Goal: Task Accomplishment & Management: Complete application form

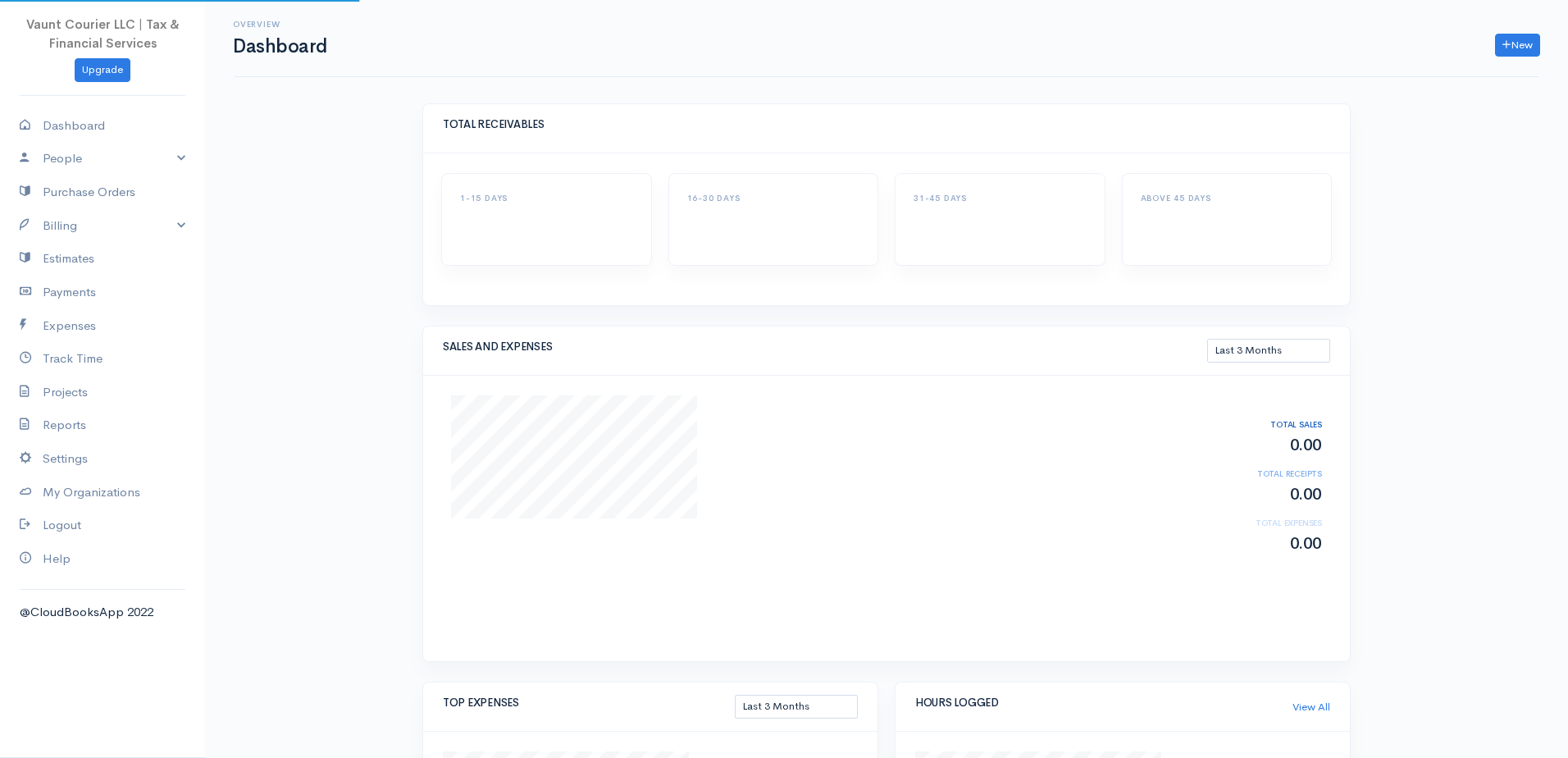
select select "90"
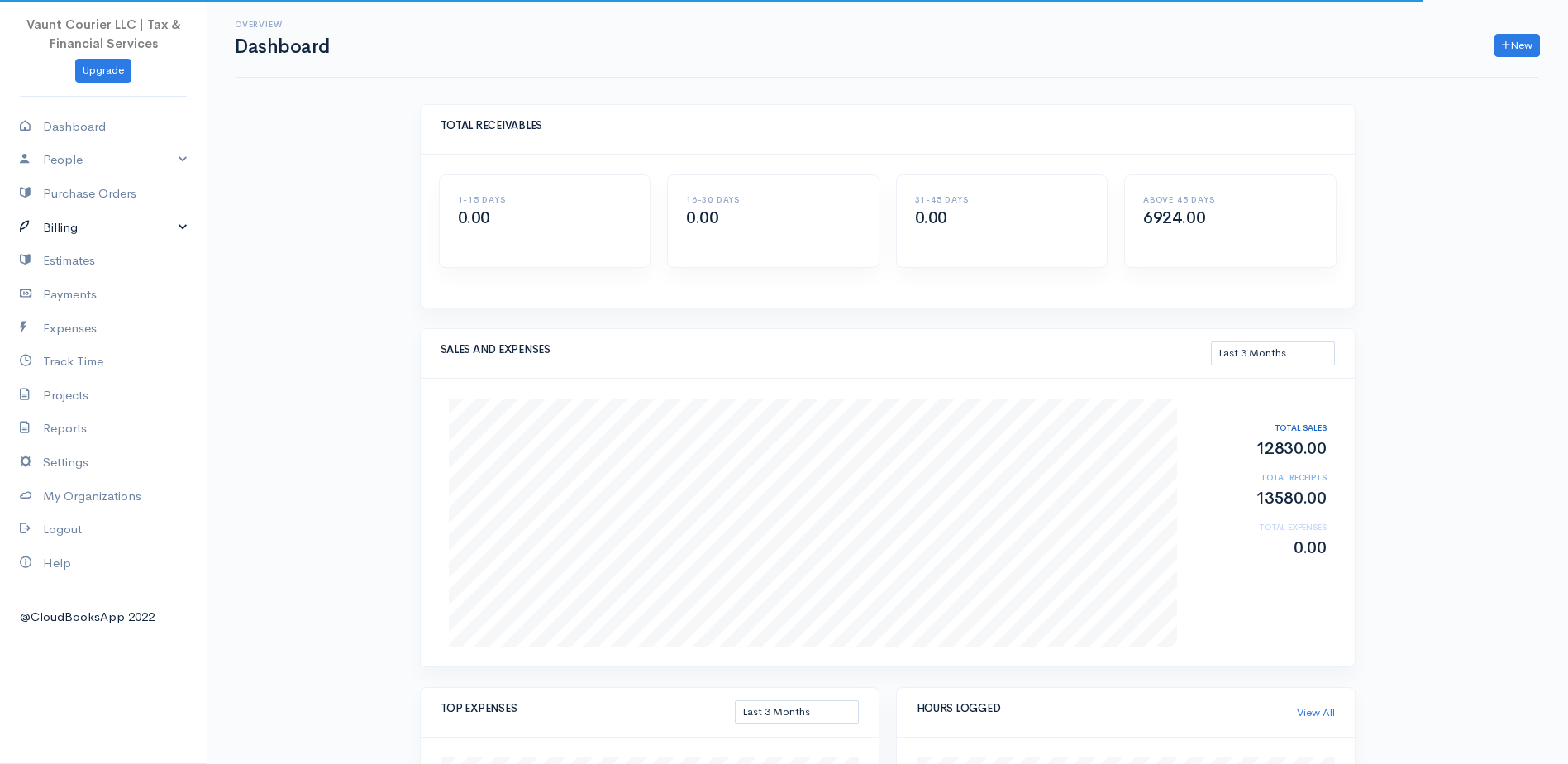
click at [189, 230] on link "Billing" at bounding box center [103, 228] width 206 height 34
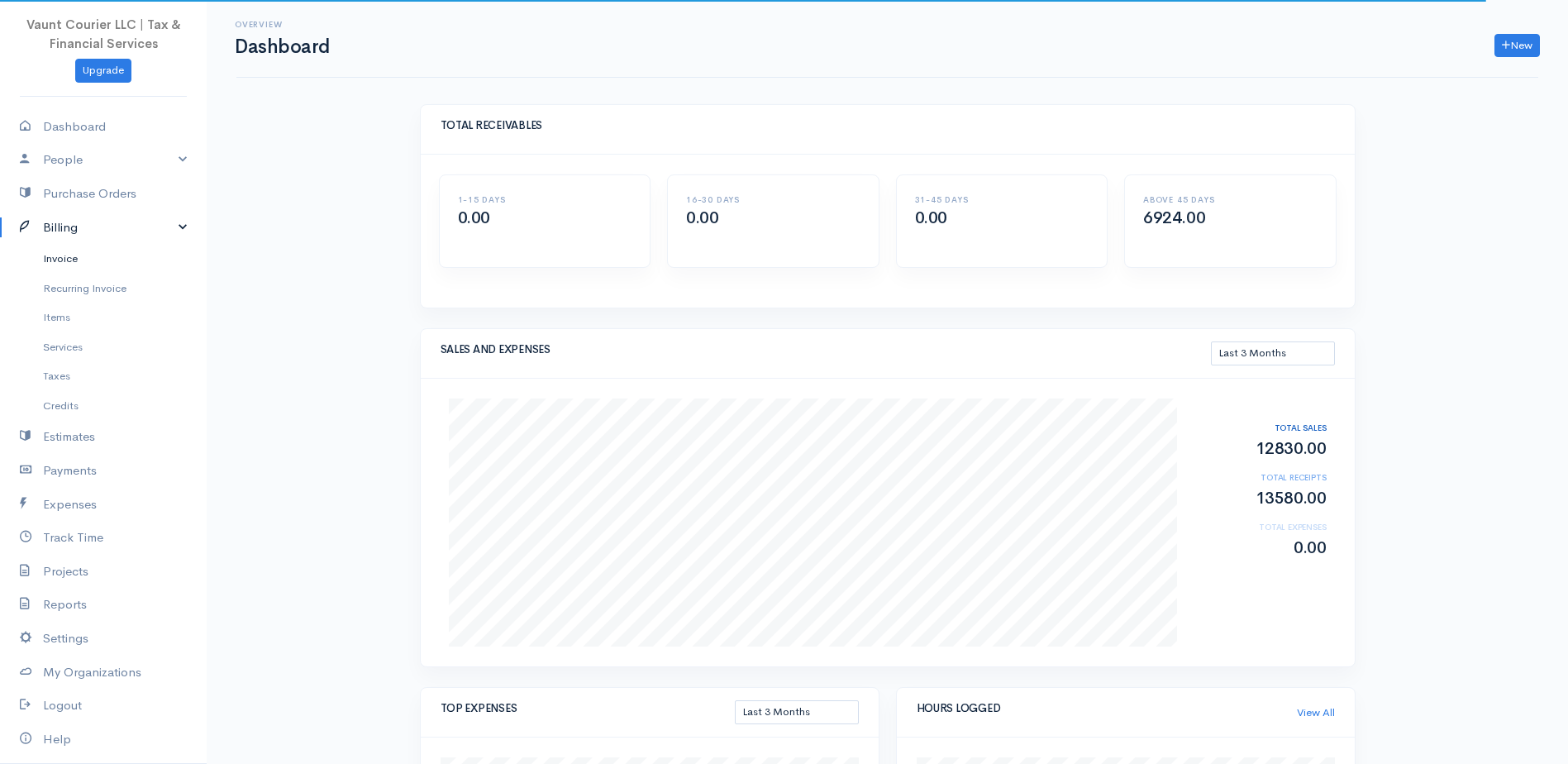
click at [56, 263] on link "Invoice" at bounding box center [103, 259] width 206 height 30
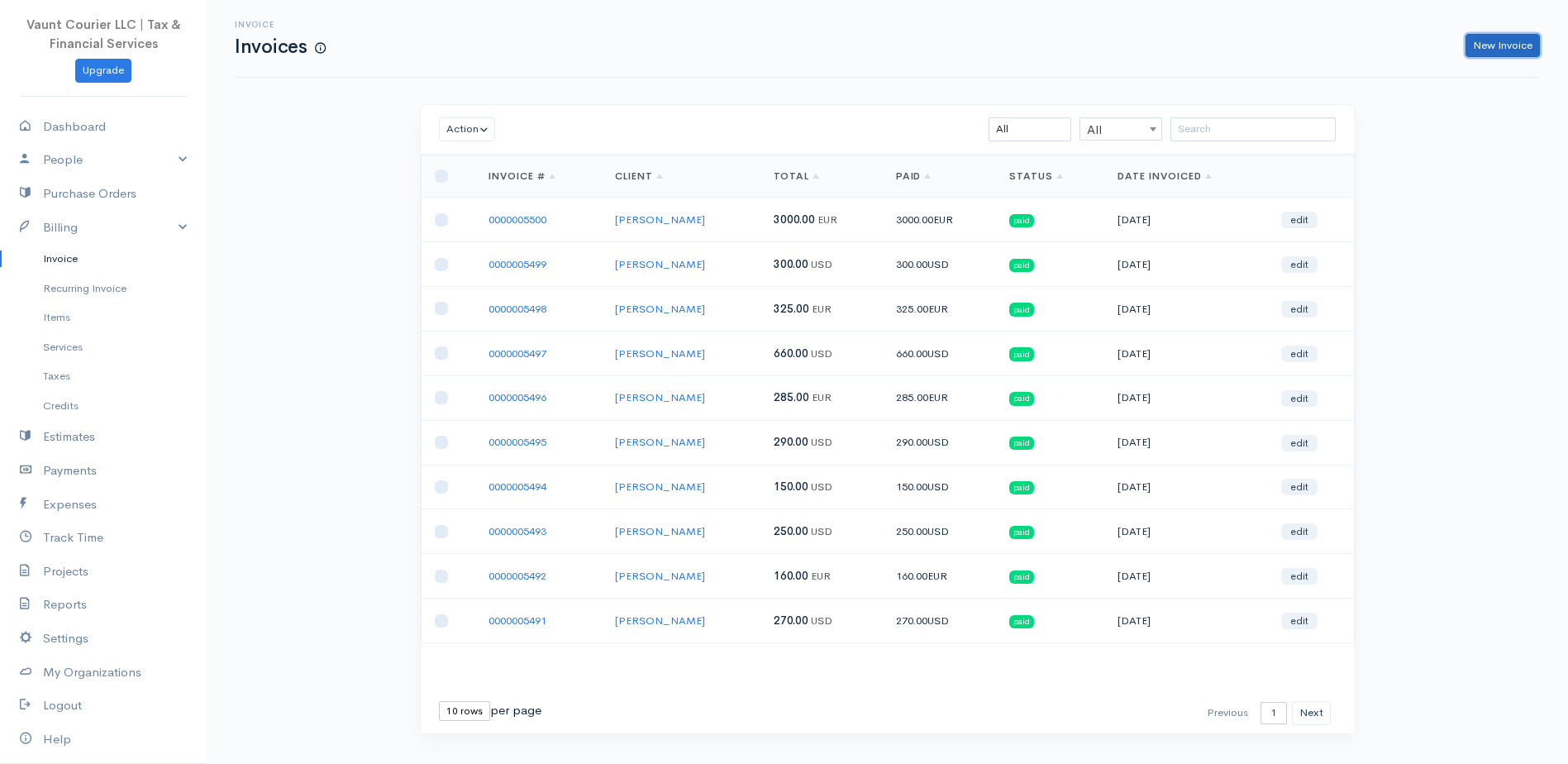
click at [1481, 42] on link "New Invoice" at bounding box center [1502, 45] width 74 height 24
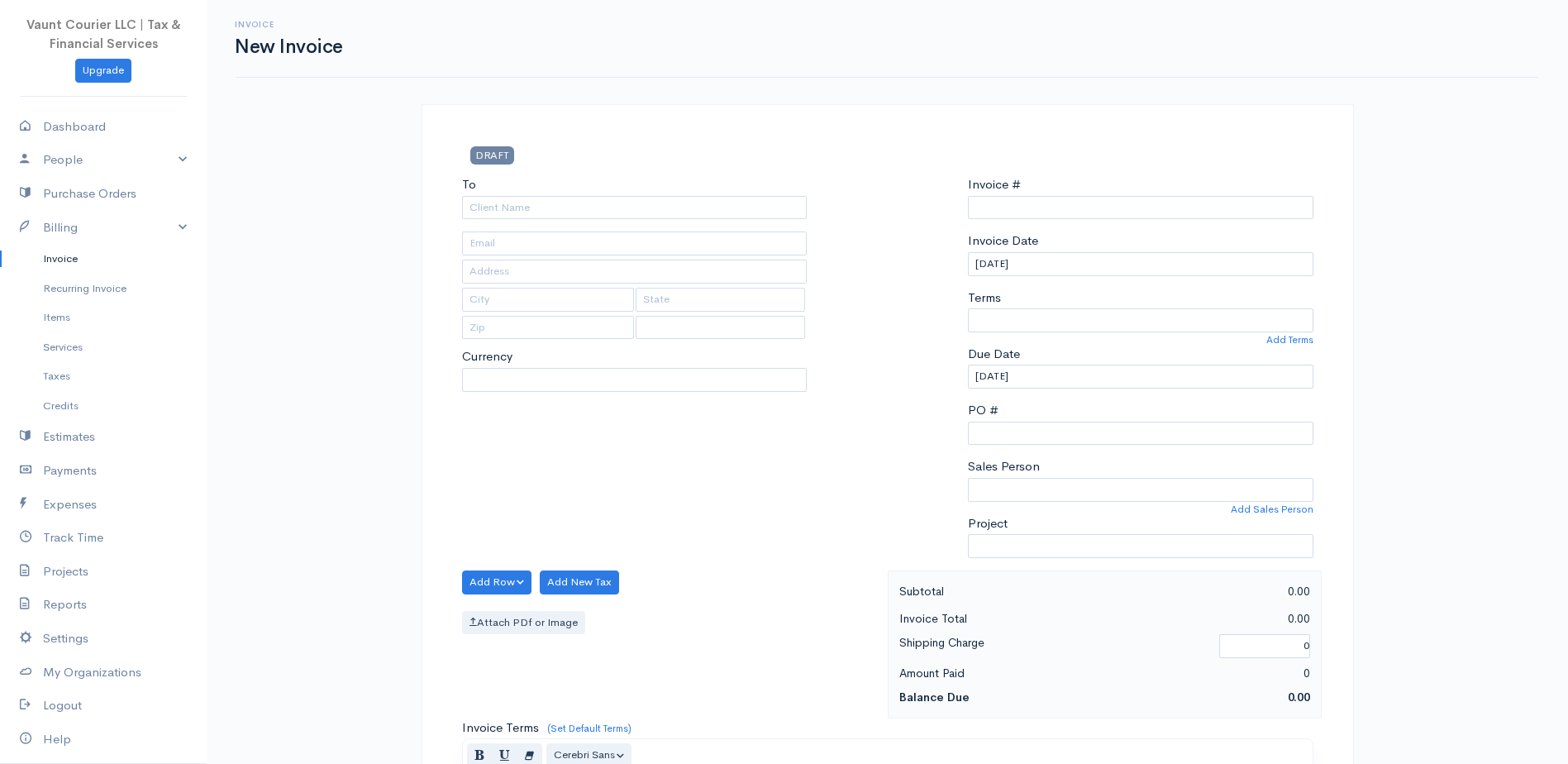
type input "0000005501"
select select "[GEOGRAPHIC_DATA]"
select select "USD"
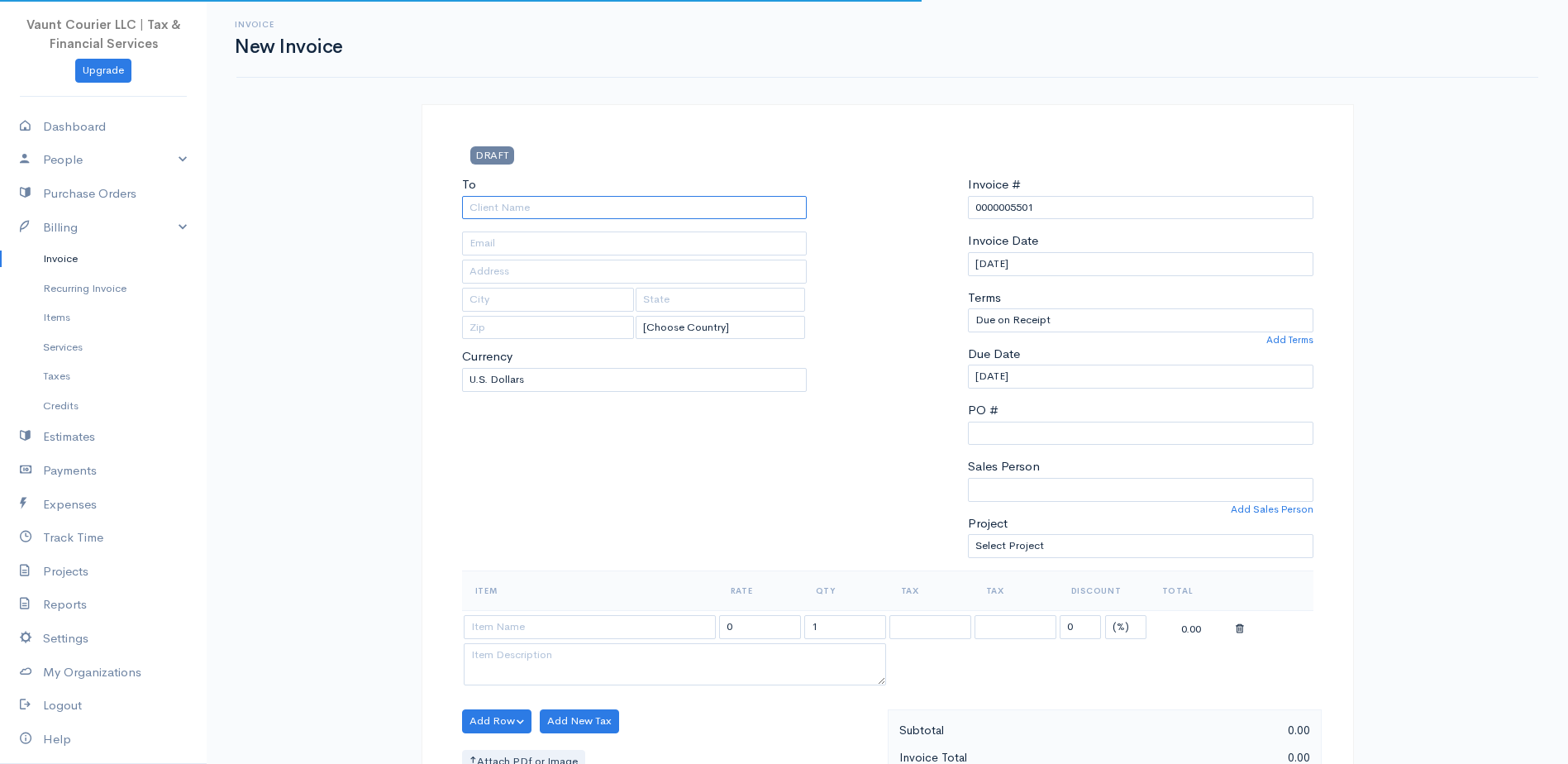
click at [574, 205] on input "To" at bounding box center [635, 207] width 345 height 24
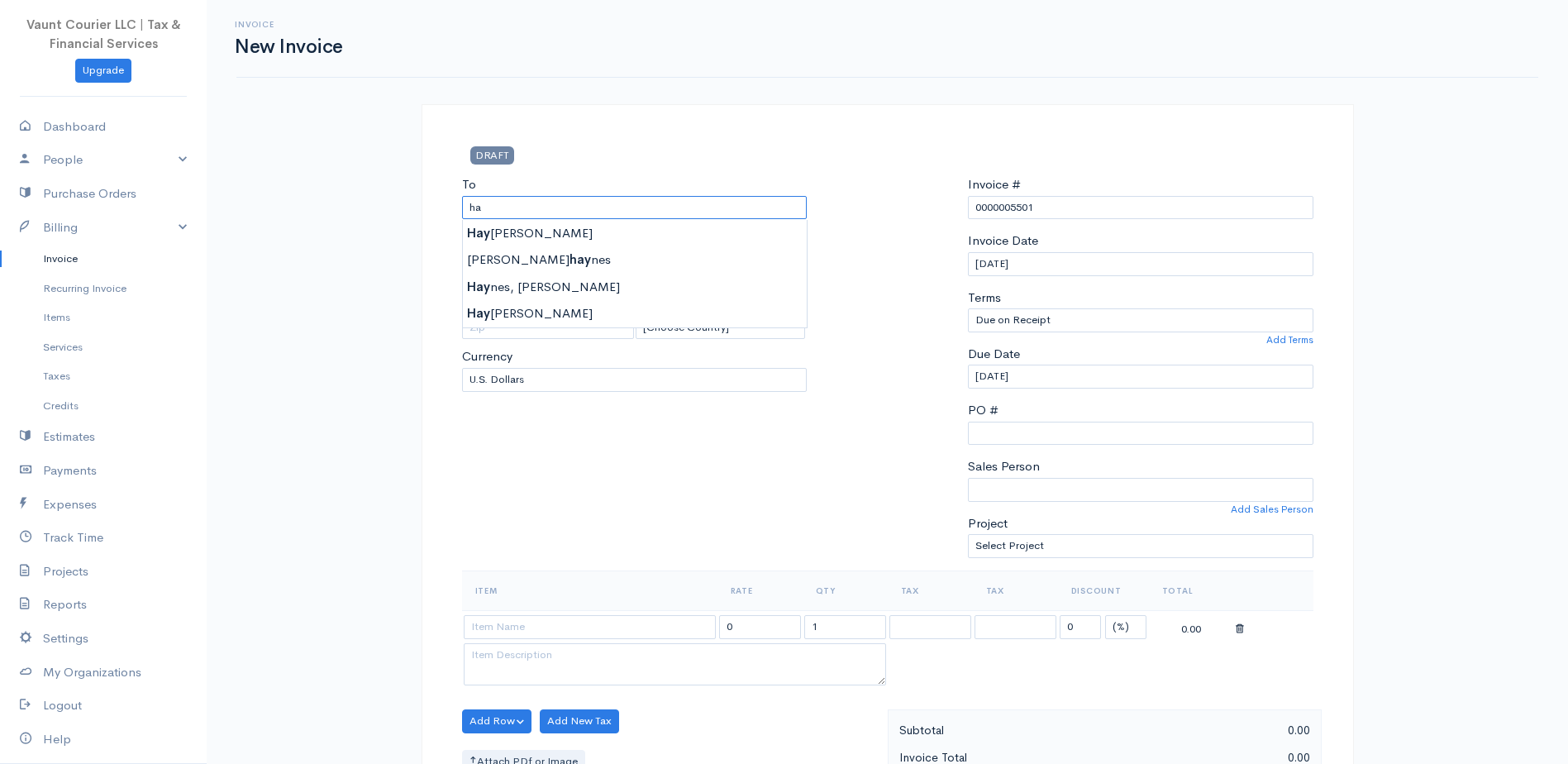
type input "h"
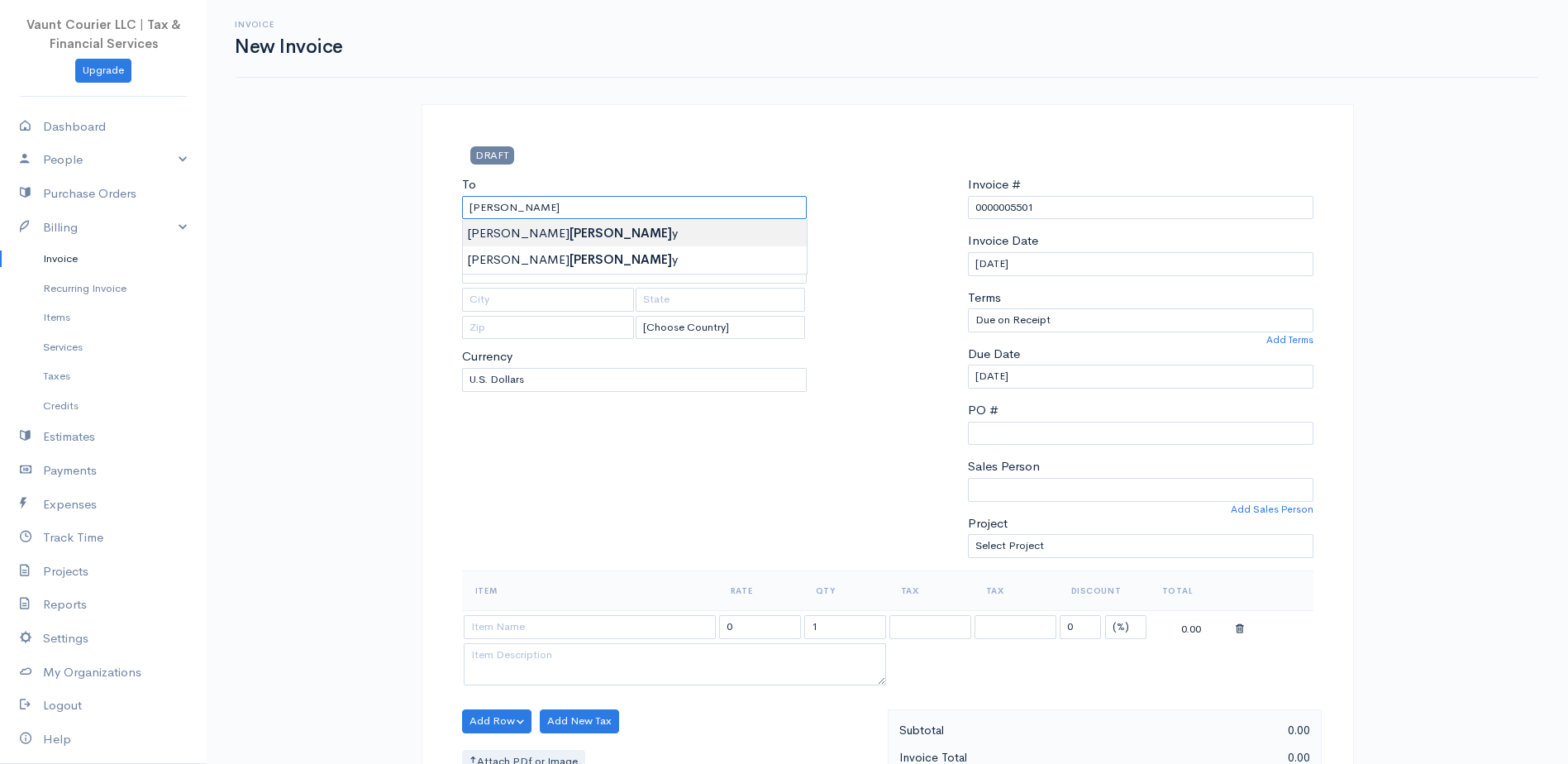
type input "[PERSON_NAME]"
type input "[EMAIL_ADDRESS][PERSON_NAME][DOMAIN_NAME]"
type input "CMR 467 Box 748"
type input "APO"
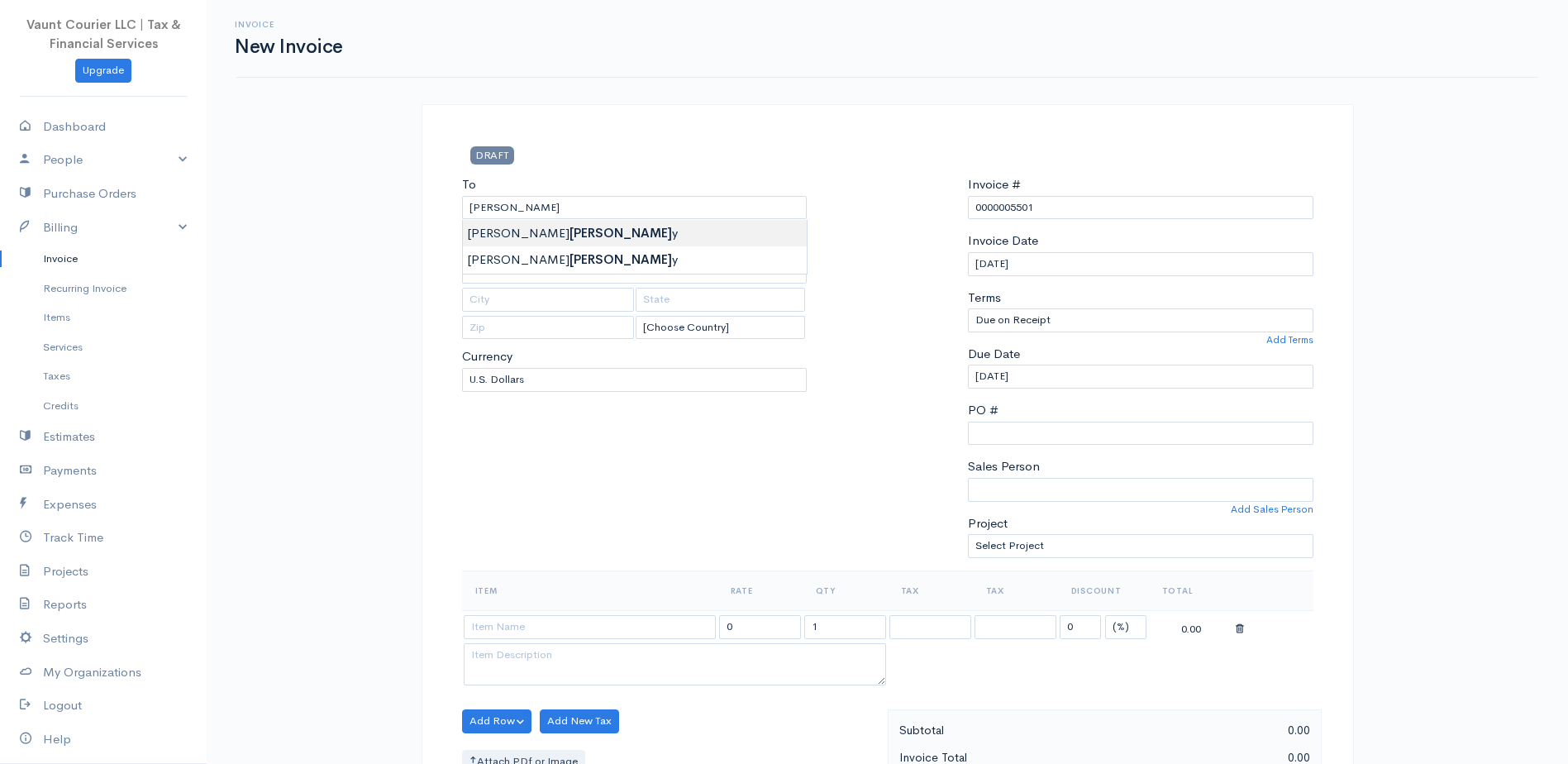
type input "AE"
type input "09096"
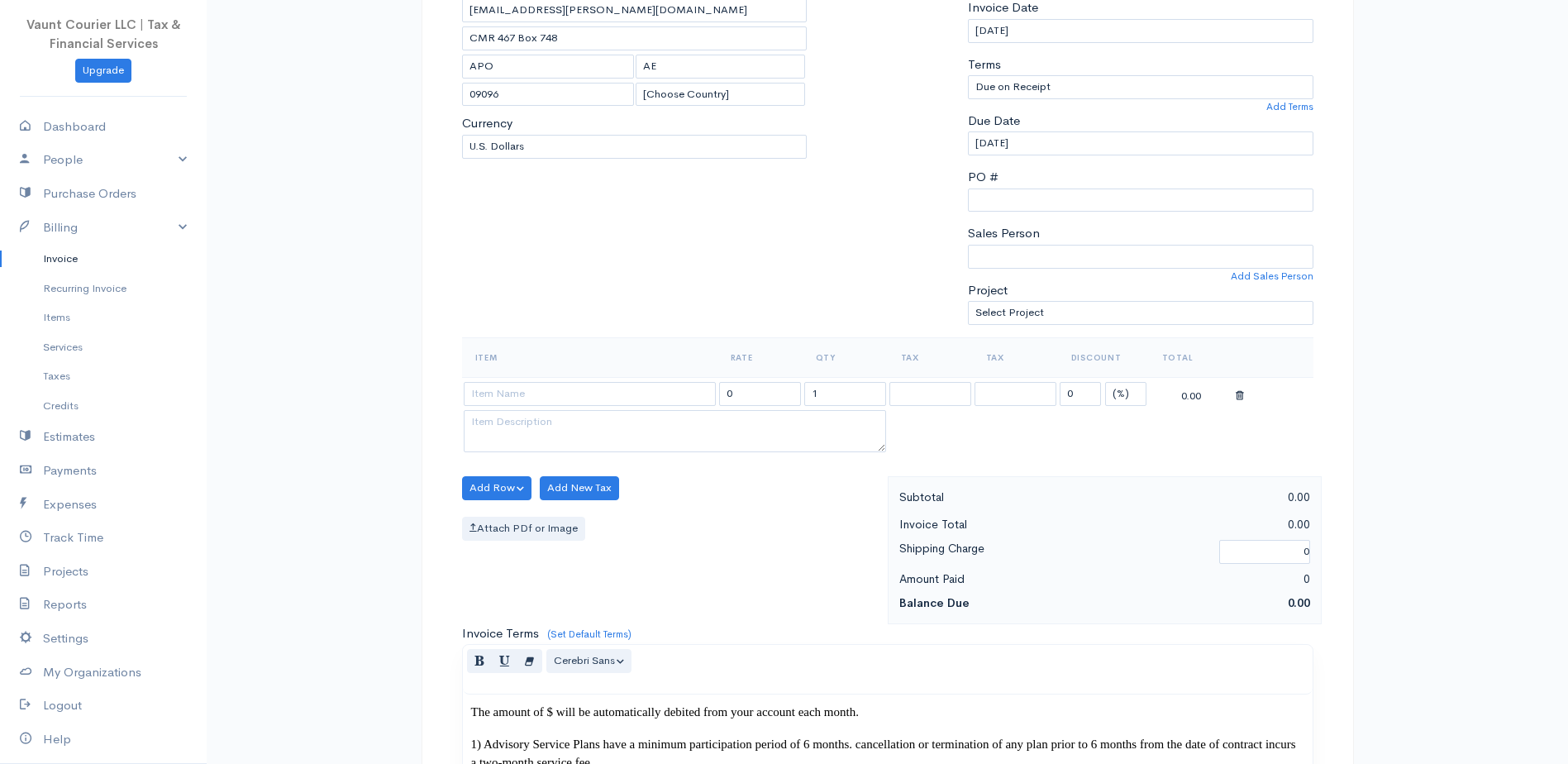
scroll to position [248, 0]
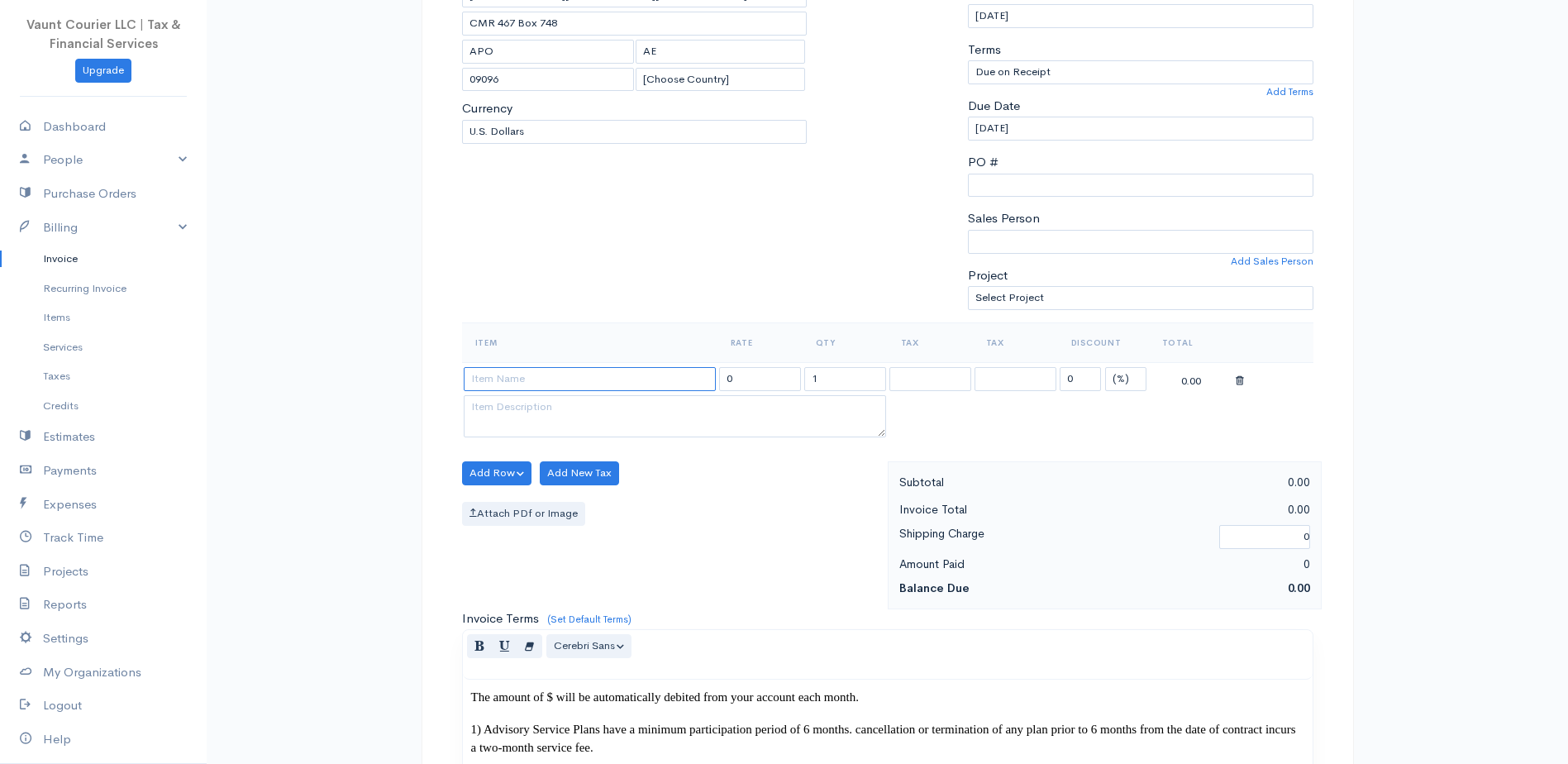
click at [542, 371] on input at bounding box center [590, 378] width 252 height 24
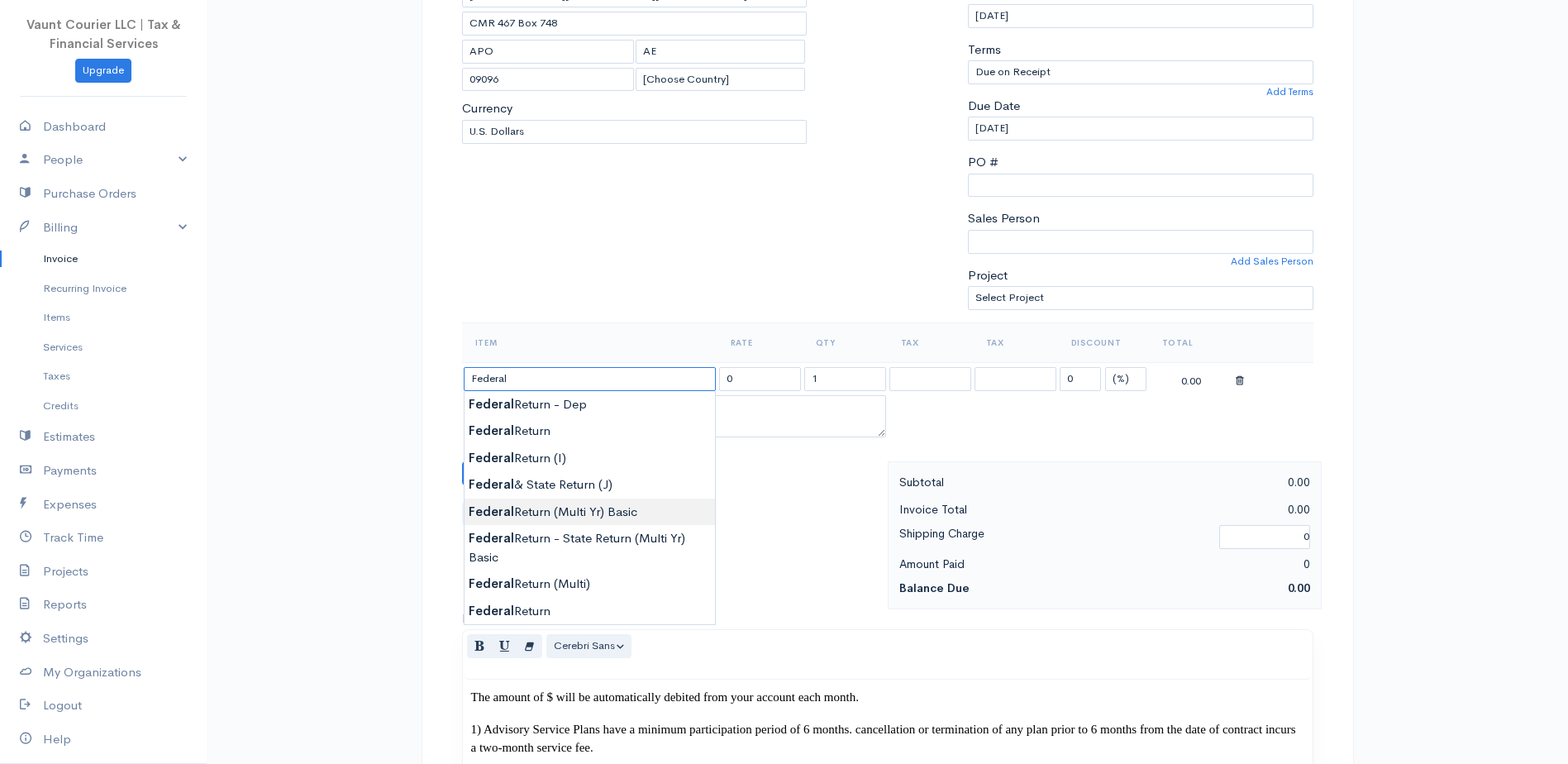
type input "Federal Return (Multi Yr) Basic"
type input "280.00"
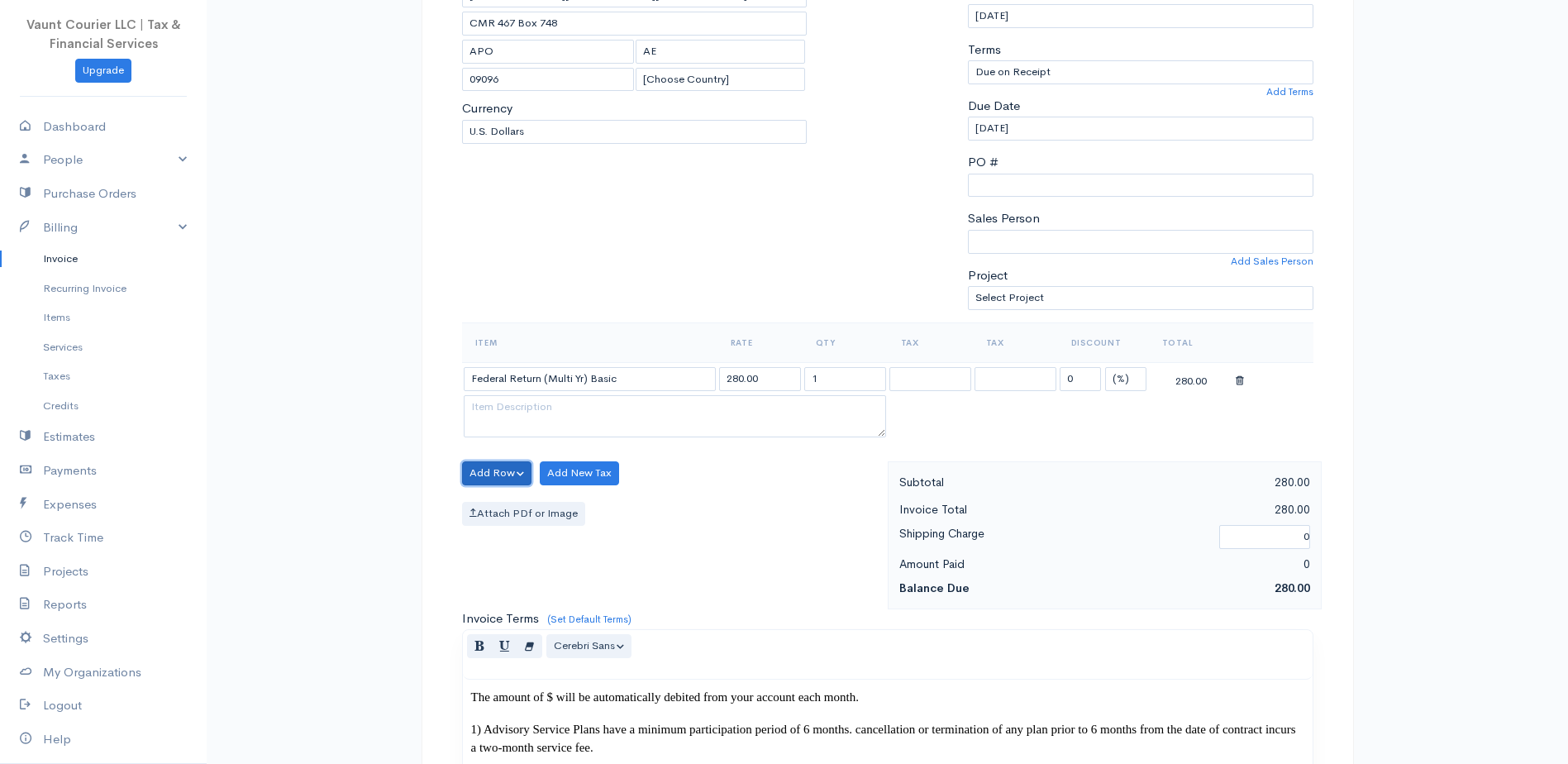
click at [507, 472] on button "Add Row" at bounding box center [497, 473] width 70 height 24
click at [524, 517] on link "Add Item Row" at bounding box center [528, 506] width 130 height 29
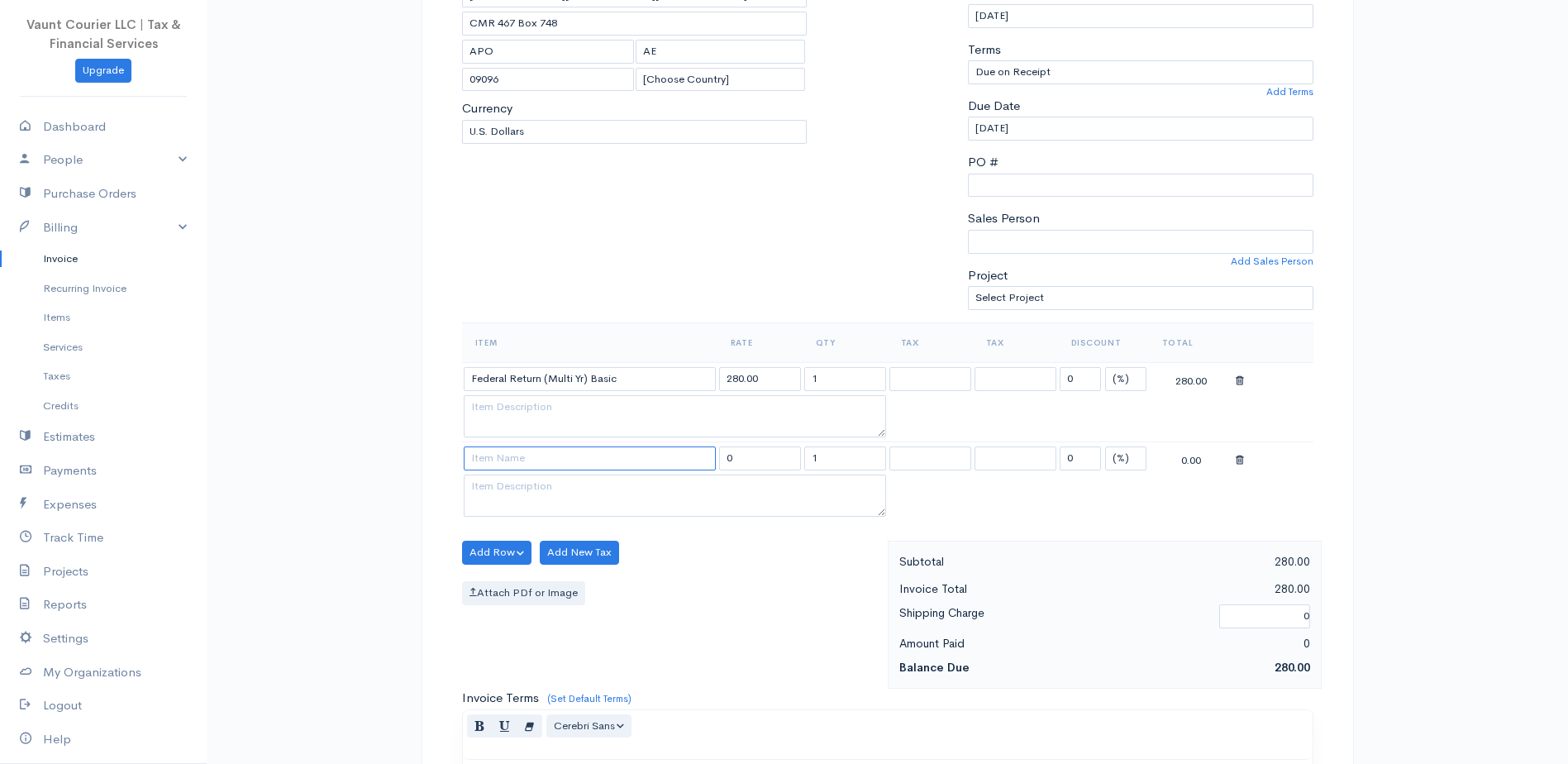
click at [531, 464] on input at bounding box center [590, 458] width 252 height 24
type input "Form 2555 (DED)"
type input "100.00"
type textarea "FEIE"
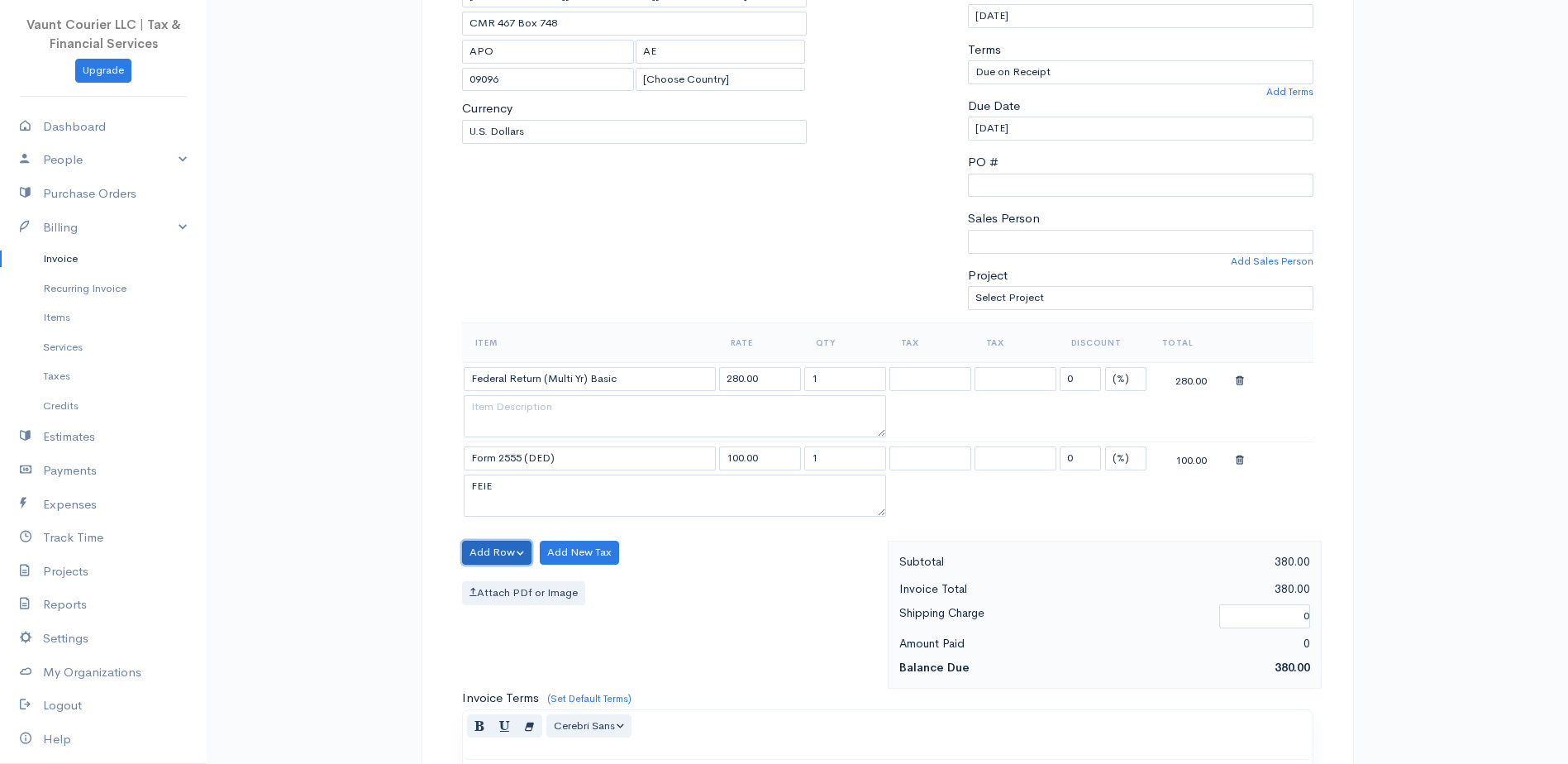
click at [520, 548] on button "Add Row" at bounding box center [497, 552] width 70 height 24
click at [514, 582] on link "Add Item Row" at bounding box center [528, 586] width 130 height 29
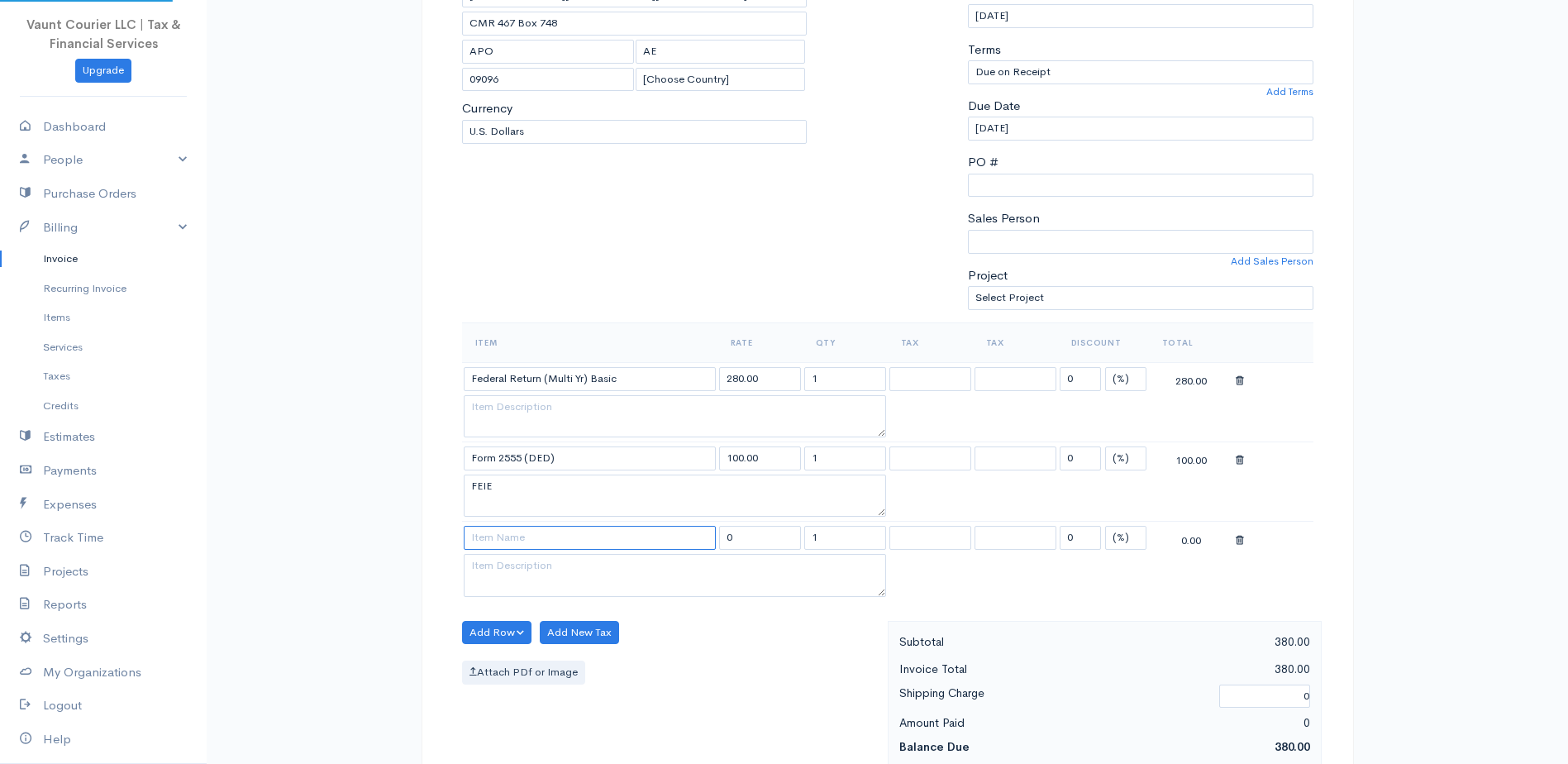
click at [516, 542] on input at bounding box center [590, 537] width 252 height 24
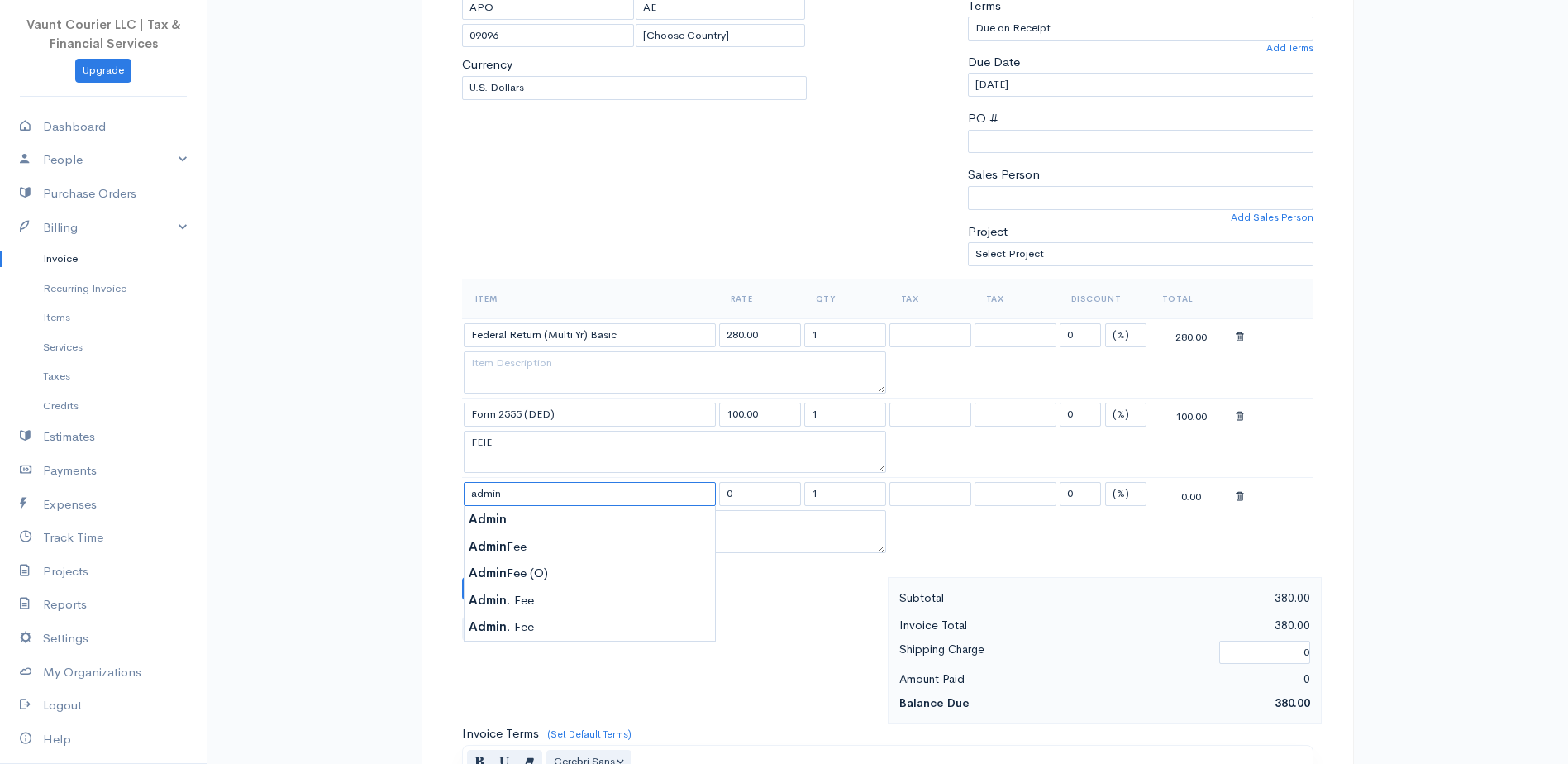
scroll to position [330, 0]
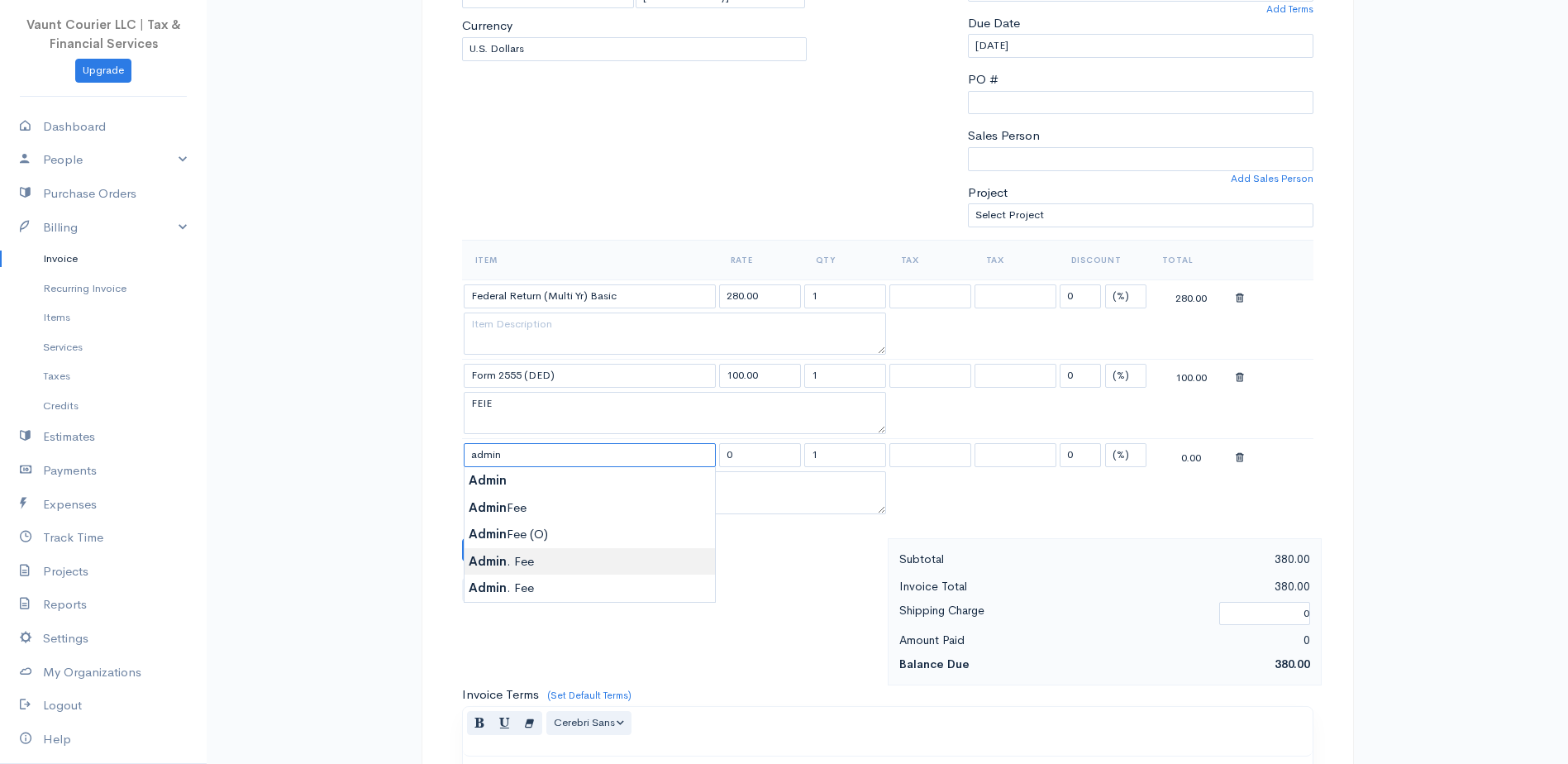
type input "Admin. Fee"
type input "10.00"
type textarea "FR"
click at [1238, 460] on icon at bounding box center [1240, 458] width 8 height 12
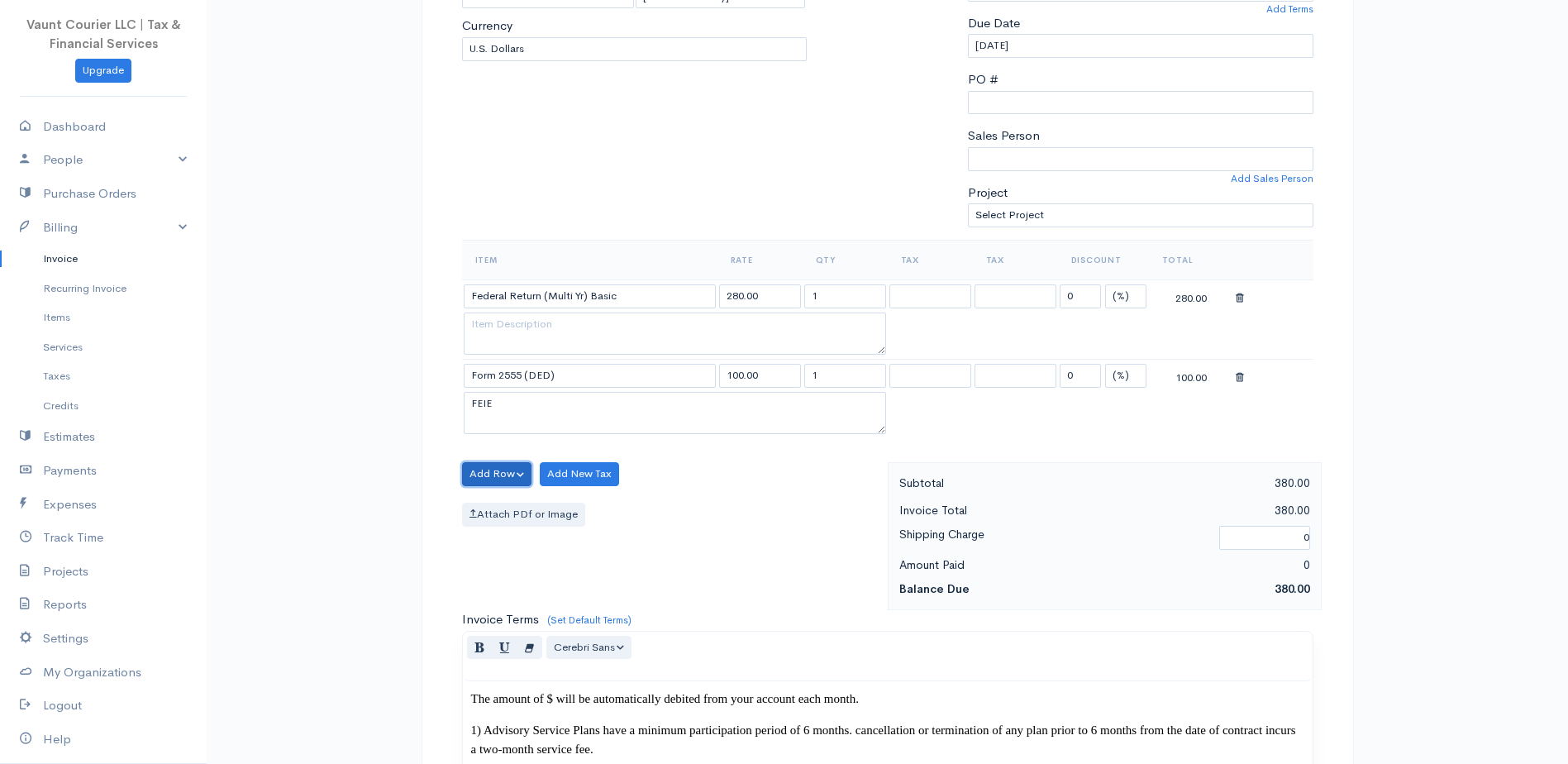
click at [518, 475] on button "Add Row" at bounding box center [497, 474] width 70 height 24
click at [514, 508] on link "Add Item Row" at bounding box center [528, 507] width 130 height 29
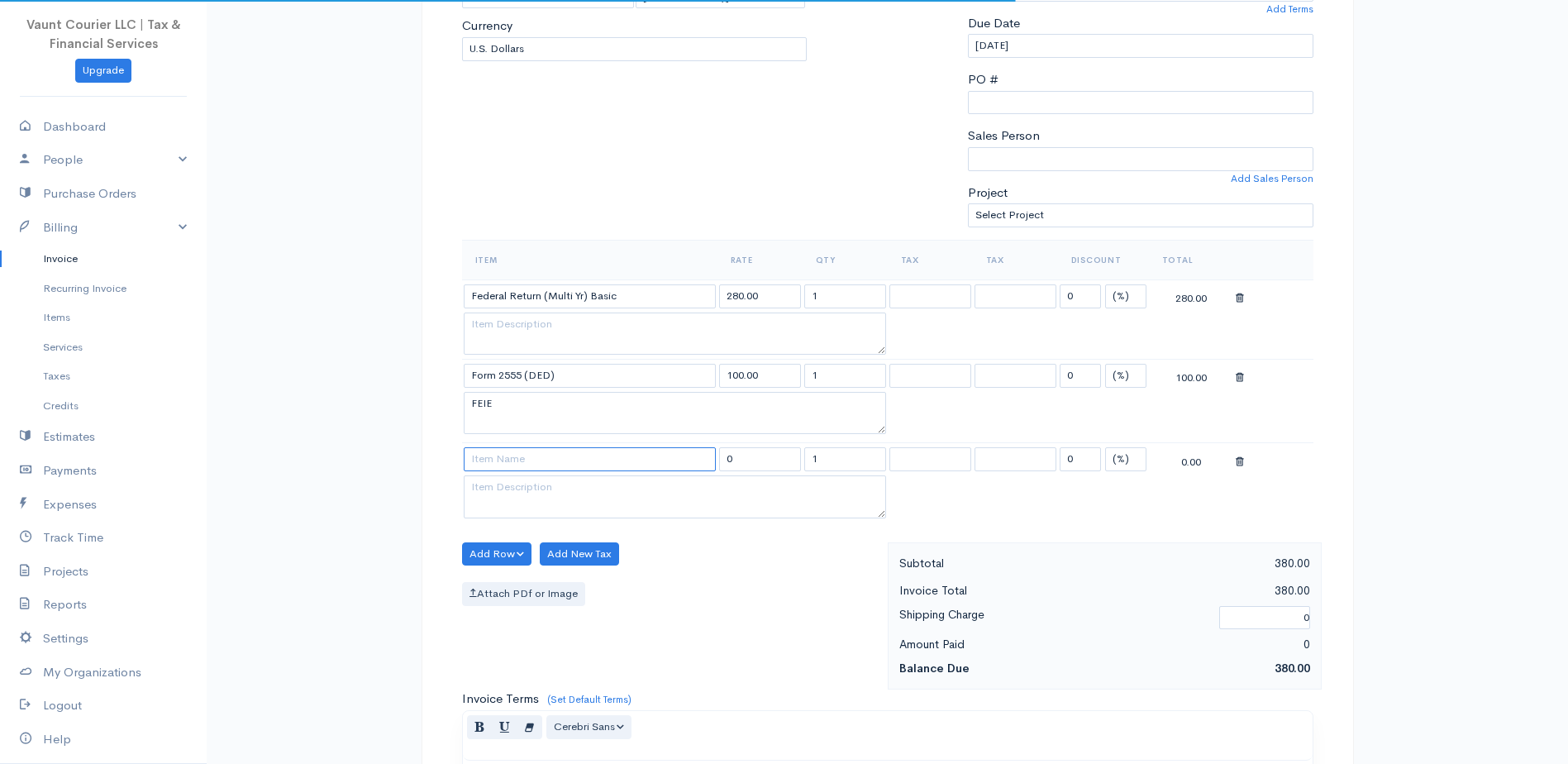
click at [510, 465] on input at bounding box center [590, 459] width 252 height 24
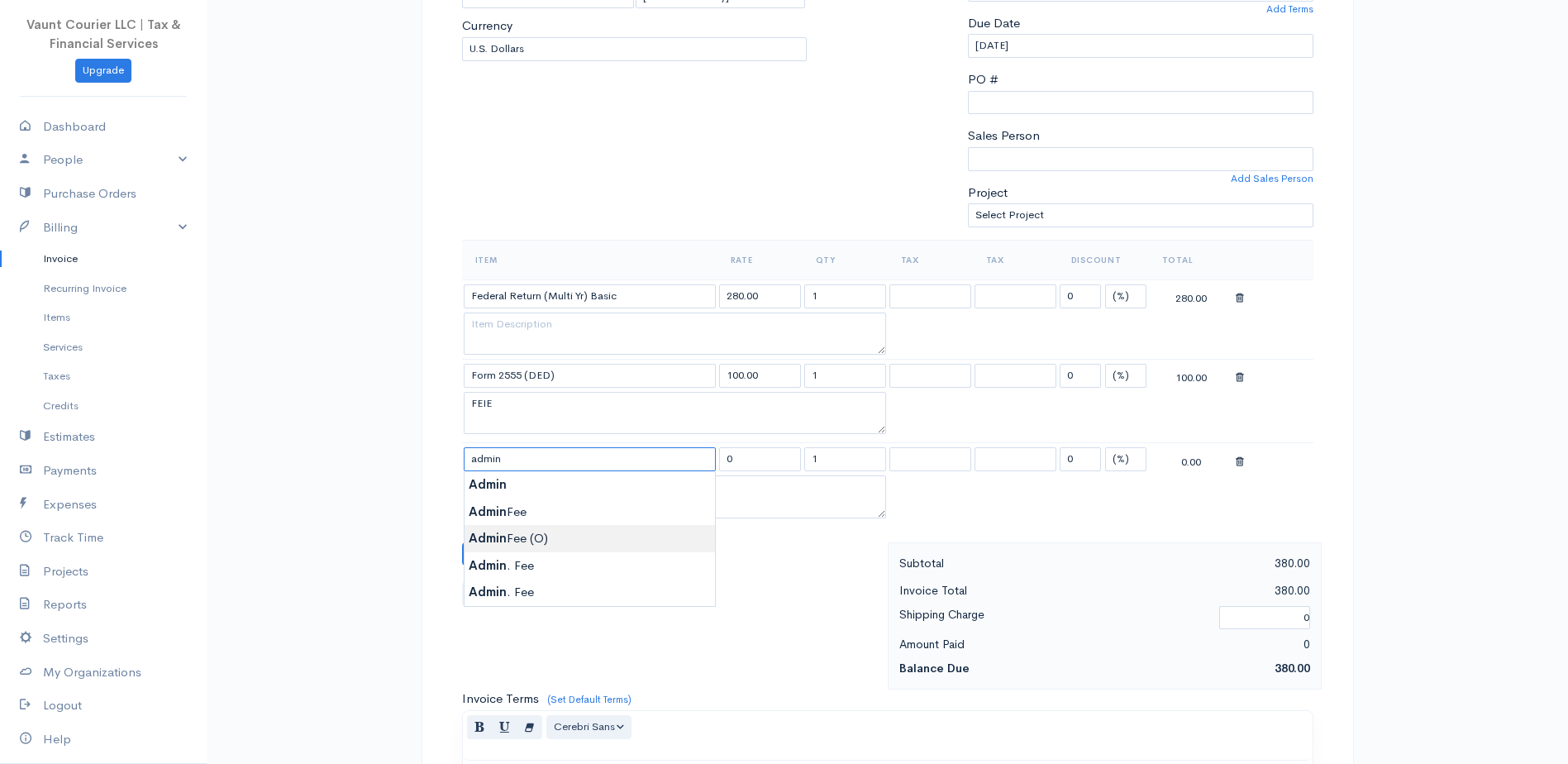
type input "Admin Fee (O)"
type input "20.00"
click at [521, 551] on button "Add Row" at bounding box center [497, 553] width 70 height 24
click at [524, 589] on link "Add Item Row" at bounding box center [528, 588] width 130 height 29
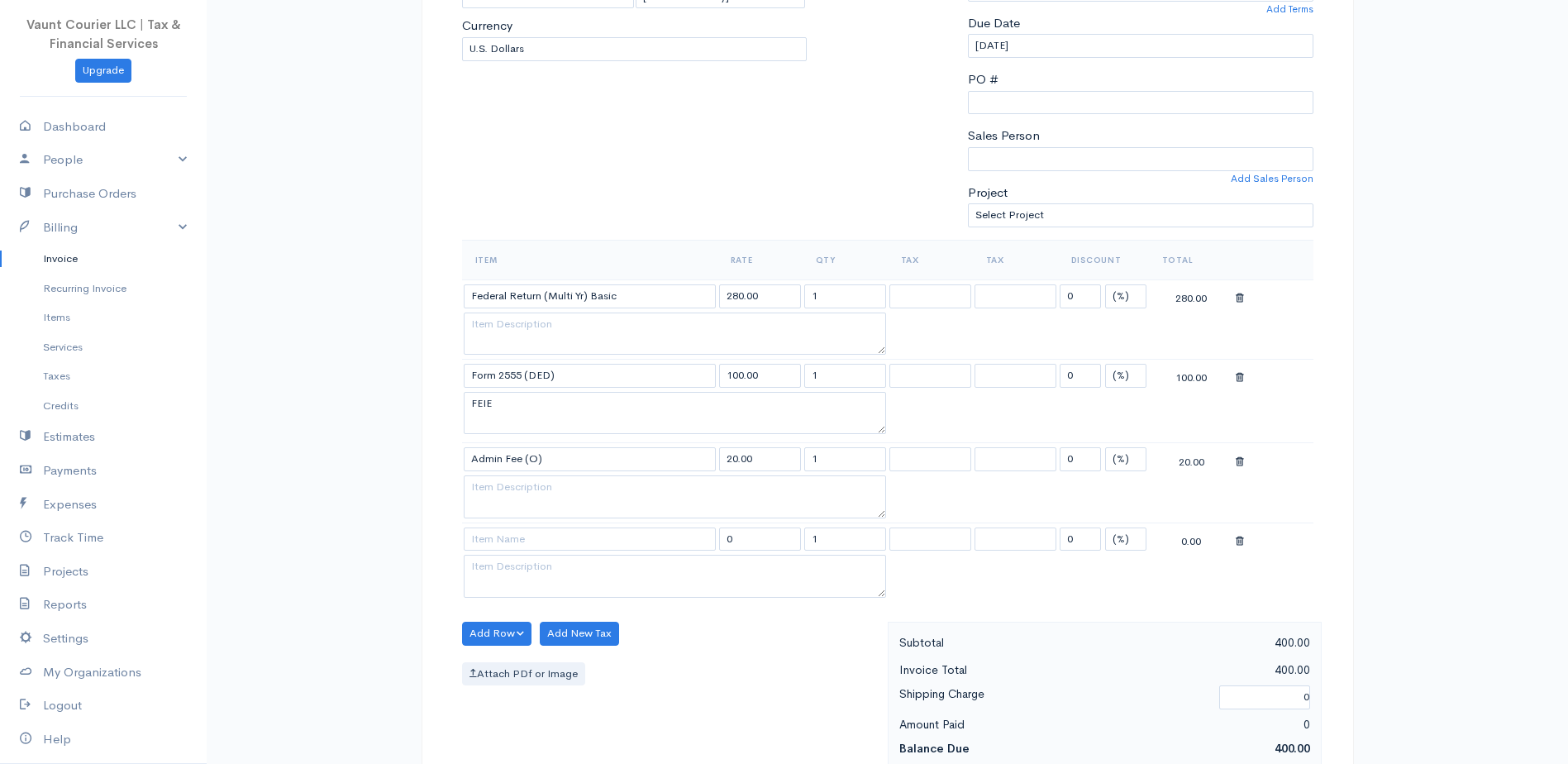
click at [1245, 538] on div at bounding box center [1274, 538] width 76 height 20
click at [1239, 538] on icon at bounding box center [1240, 541] width 8 height 12
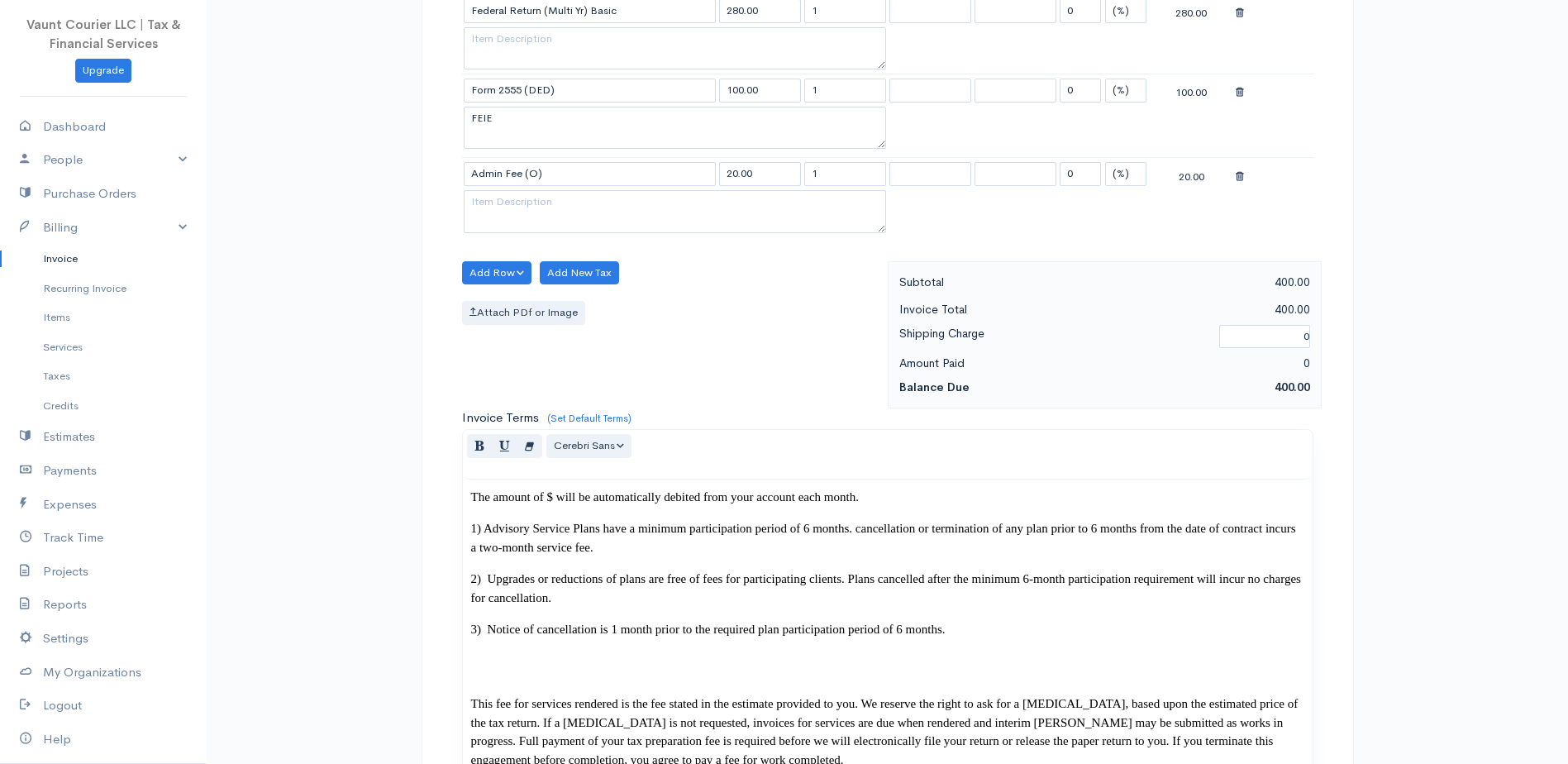
scroll to position [661, 0]
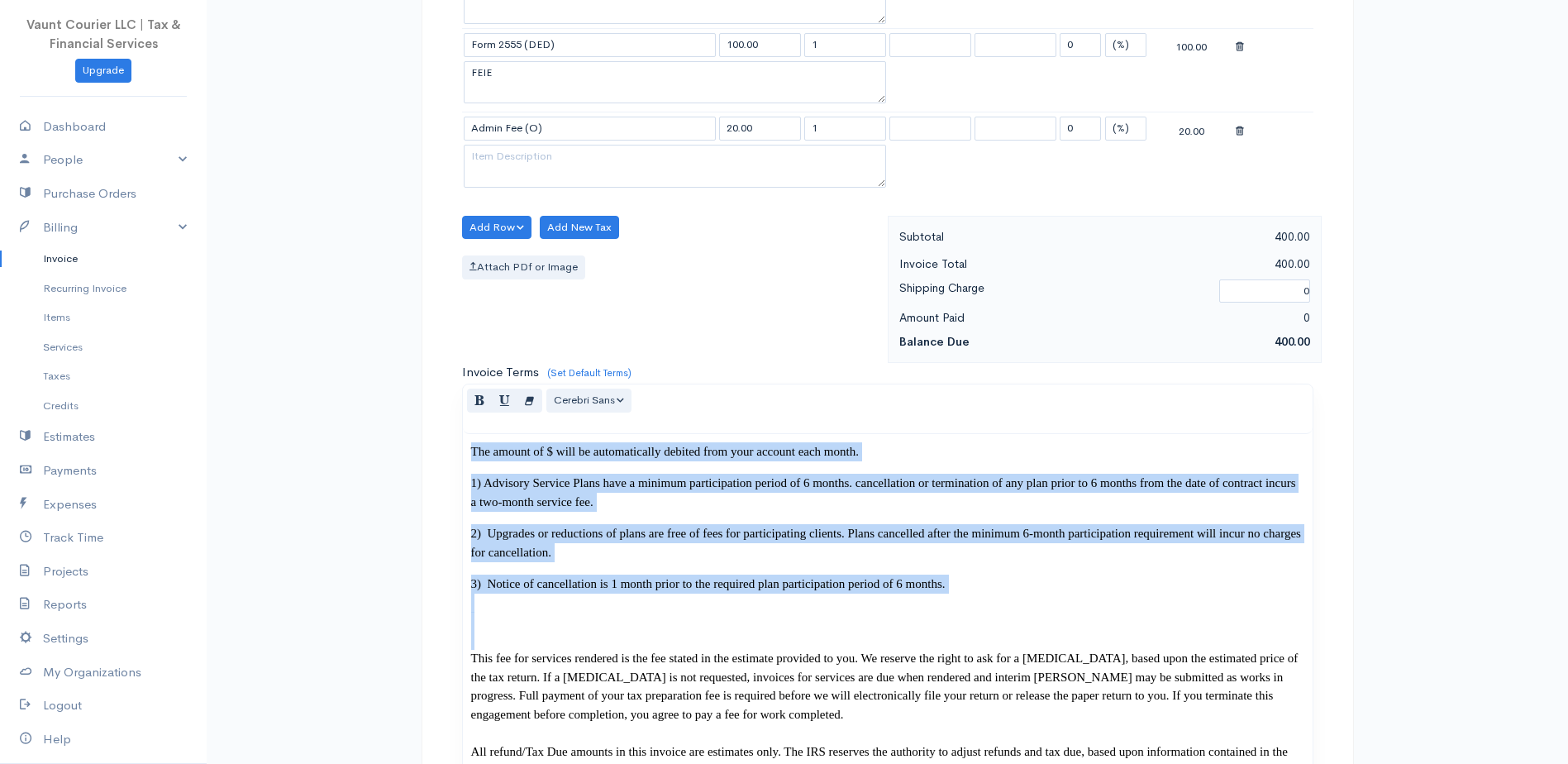
drag, startPoint x: 470, startPoint y: 669, endPoint x: 404, endPoint y: 415, distance: 262.4
click at [410, 412] on div "DRAFT To [PERSON_NAME] [PERSON_NAME][EMAIL_ADDRESS][PERSON_NAME][DOMAIN_NAME] C…" at bounding box center [887, 615] width 992 height 2344
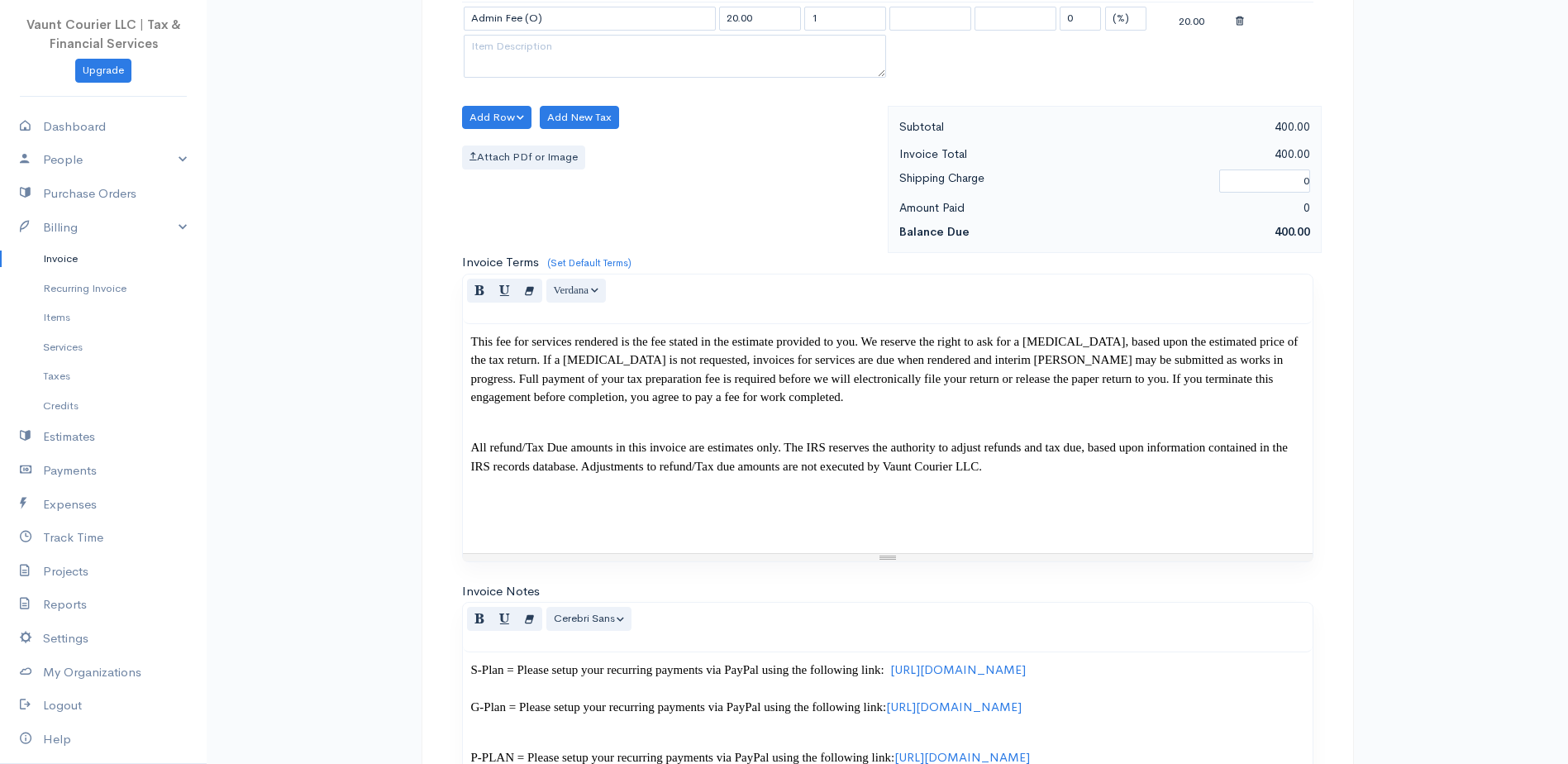
scroll to position [1075, 0]
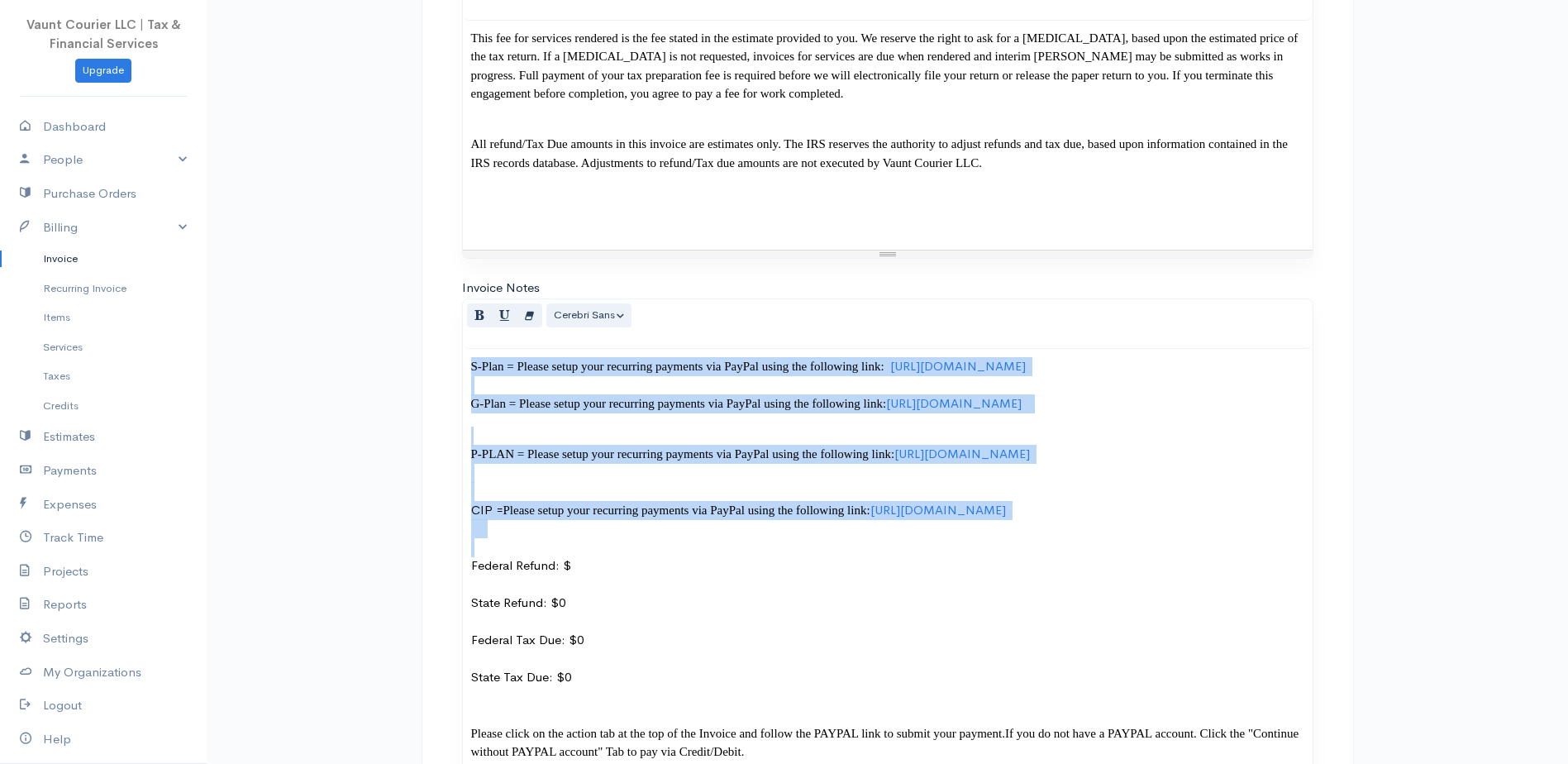
drag, startPoint x: 468, startPoint y: 692, endPoint x: 385, endPoint y: 279, distance: 421.3
click at [385, 279] on div "Invoice New Invoice DRAFT To [PERSON_NAME] [PERSON_NAME][EMAIL_ADDRESS][PERSON_…" at bounding box center [886, 53] width 1361 height 2256
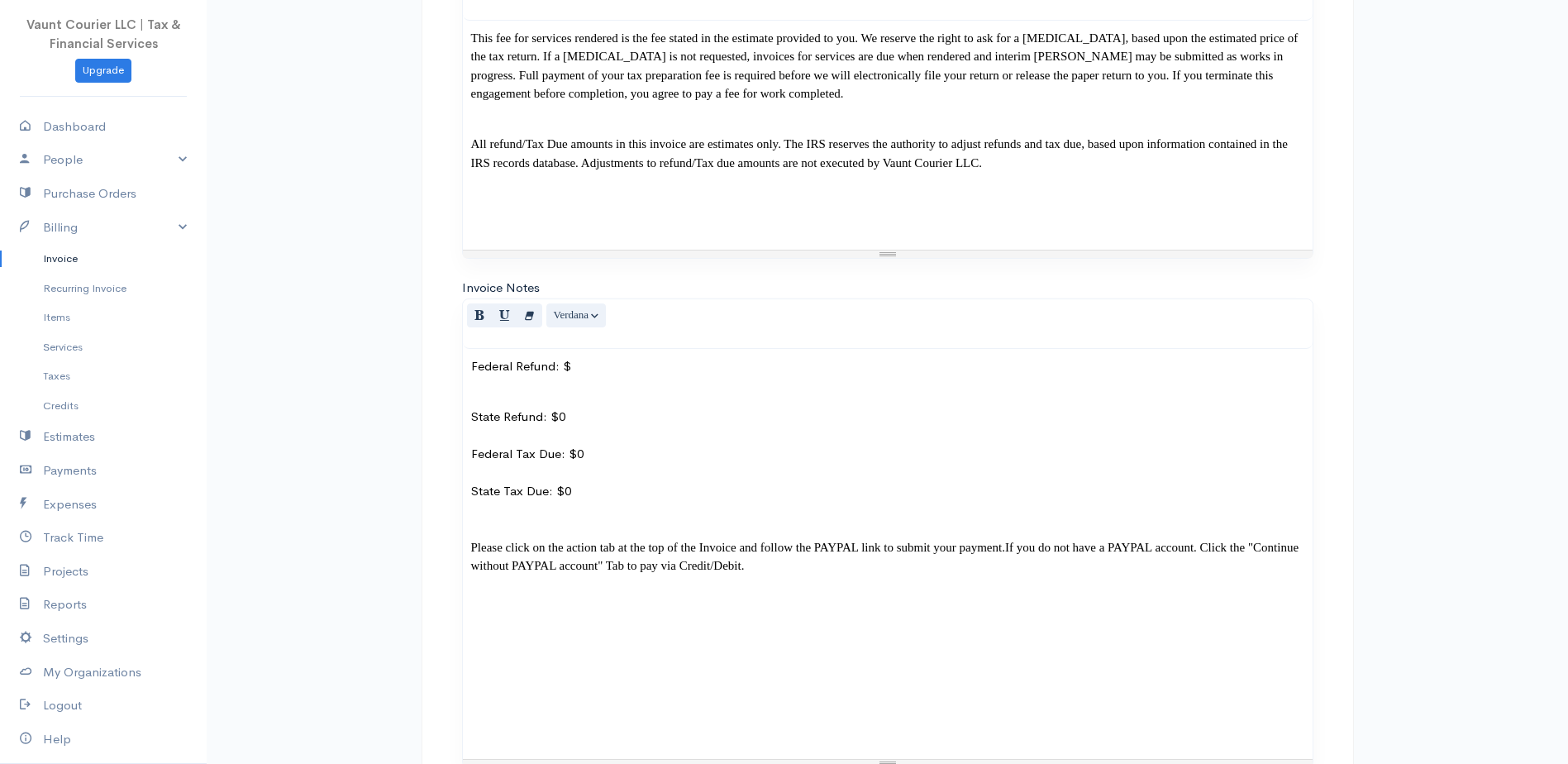
click at [502, 441] on p "State Refund: $0 Federal Tax Due: $0 State Tax Due: $0 Please click on the acti…" at bounding box center [887, 492] width 833 height 205
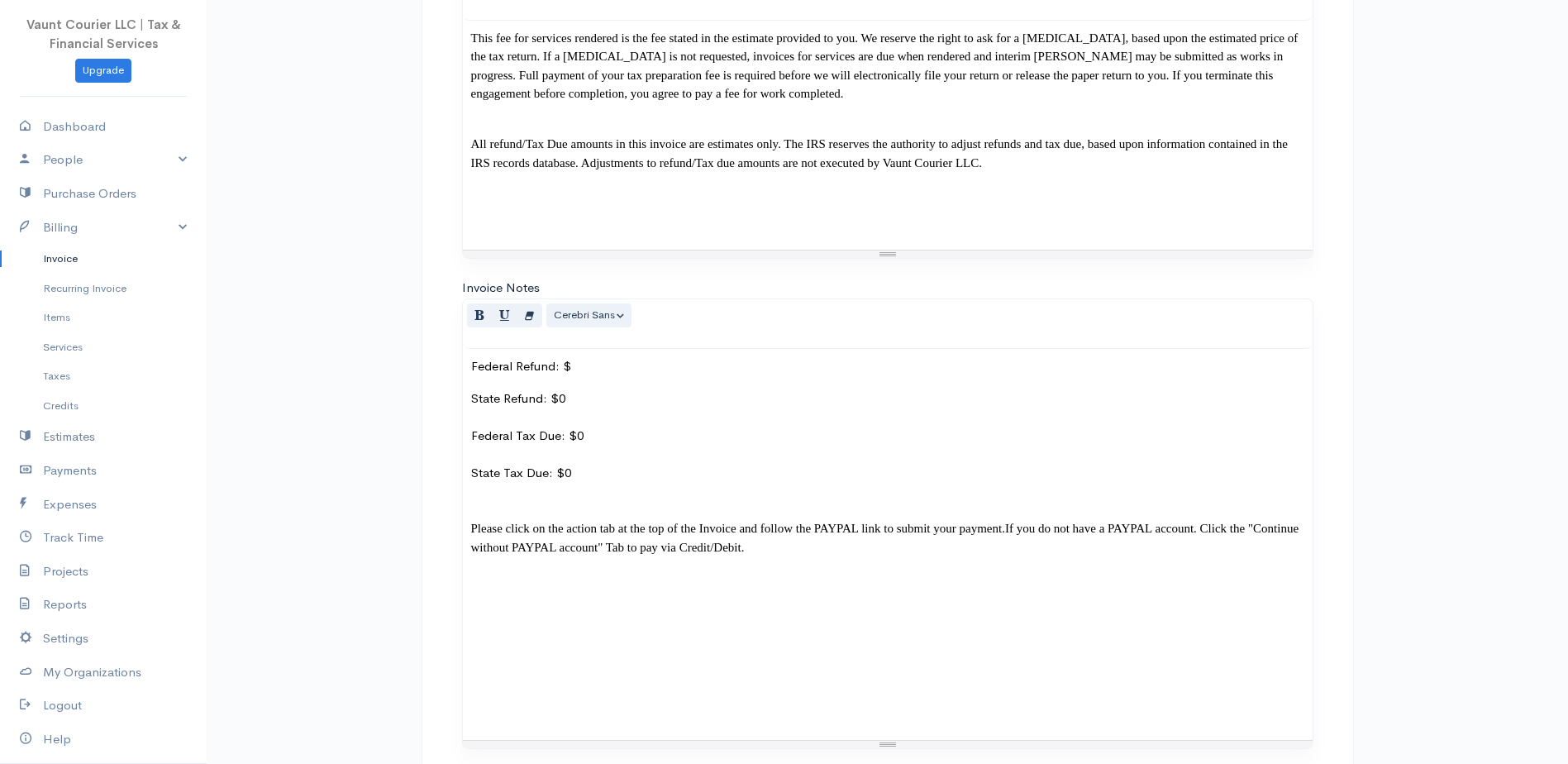
click at [583, 376] on p "Federal Refund: $" at bounding box center [887, 366] width 833 height 19
click at [587, 376] on p "Federal Refund: $" at bounding box center [887, 366] width 833 height 19
click at [583, 376] on p "Federal Refund: $" at bounding box center [887, 366] width 833 height 19
click at [671, 376] on p "Federal Refund: $2,155.(2023), $" at bounding box center [887, 366] width 833 height 19
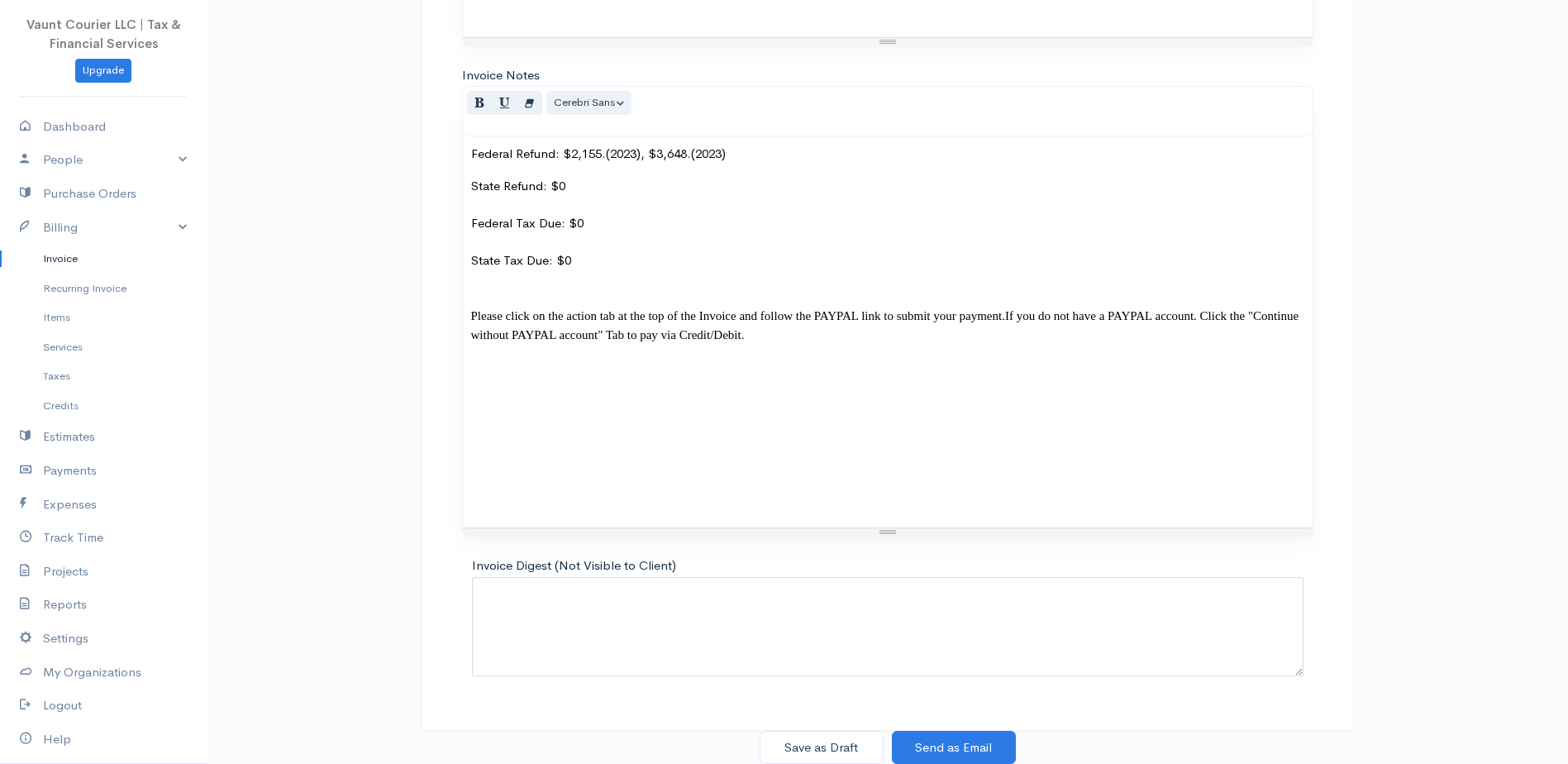
scroll to position [1332, 0]
click at [861, 748] on button "Save as Draft" at bounding box center [822, 747] width 124 height 34
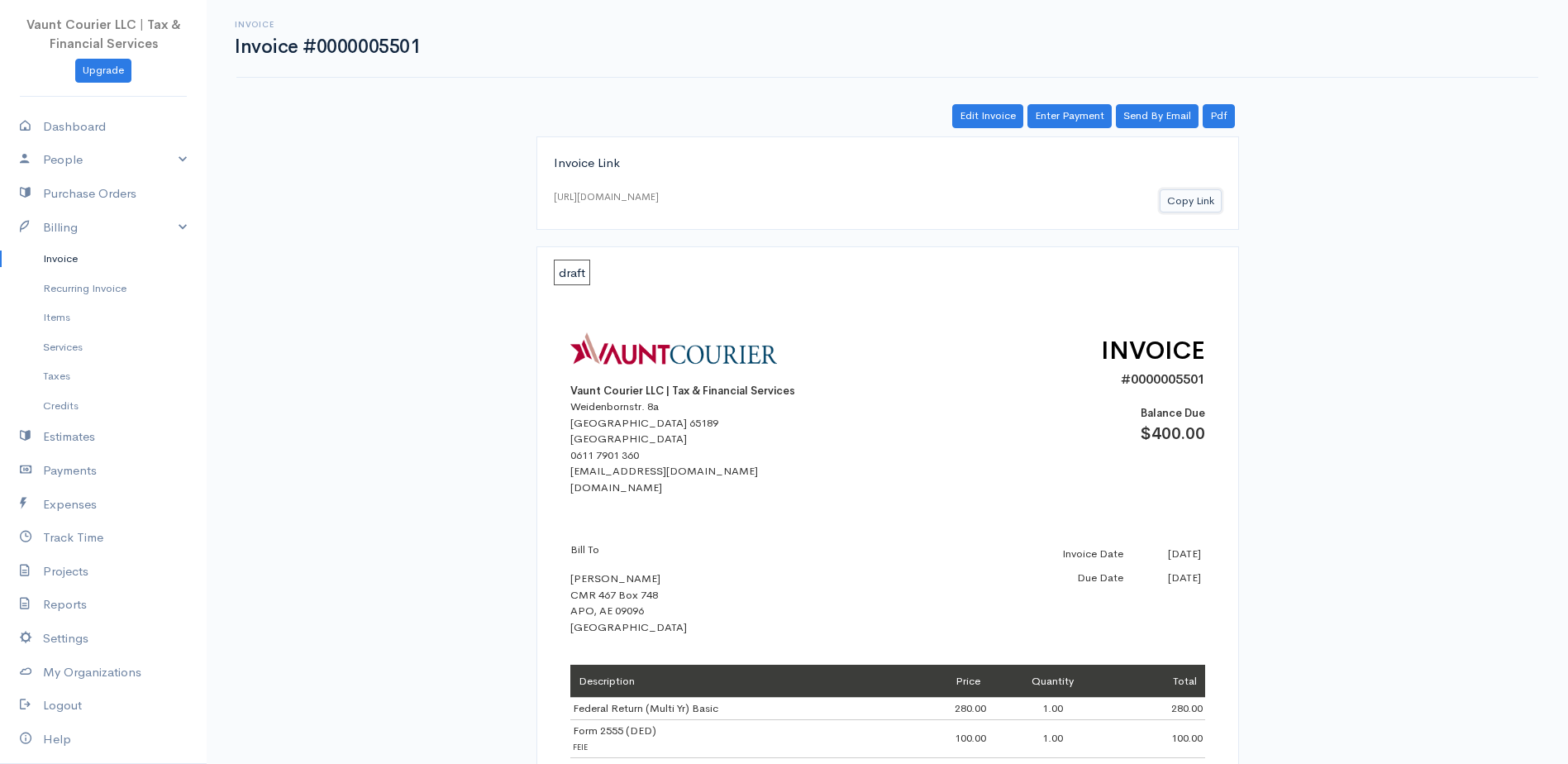
click at [1197, 200] on button "Copy Link" at bounding box center [1191, 201] width 62 height 24
click at [1189, 197] on button "Copy Link" at bounding box center [1191, 201] width 62 height 24
click at [66, 258] on link "Invoice" at bounding box center [103, 259] width 206 height 30
